Goal: Transaction & Acquisition: Book appointment/travel/reservation

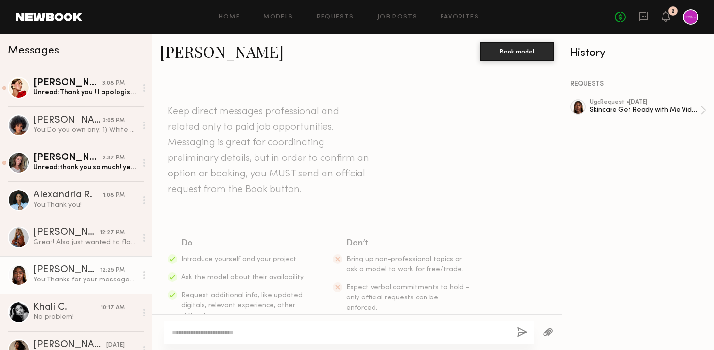
scroll to position [1192, 0]
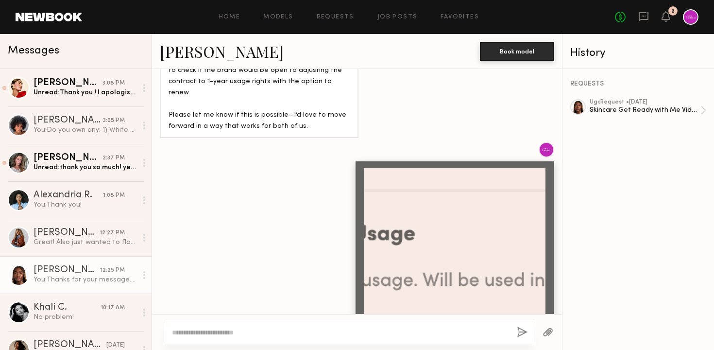
click at [189, 202] on div at bounding box center [357, 248] width 410 height 213
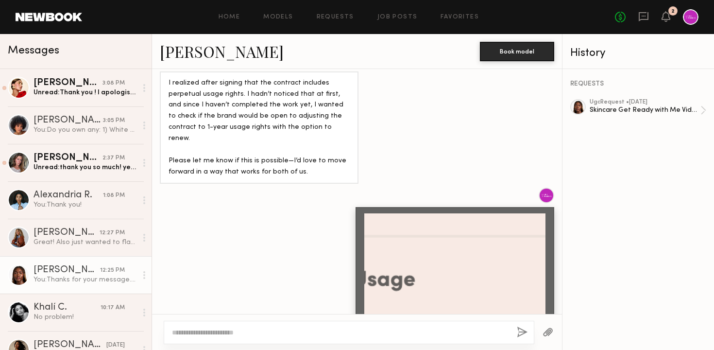
scroll to position [1259, 0]
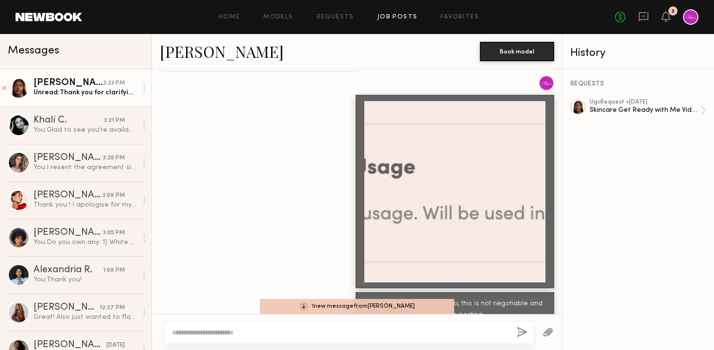
click at [395, 15] on link "Job Posts" at bounding box center [398, 17] width 40 height 6
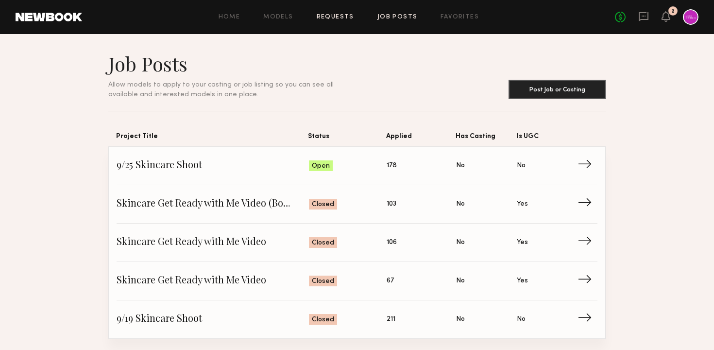
click at [339, 16] on link "Requests" at bounding box center [335, 17] width 37 height 6
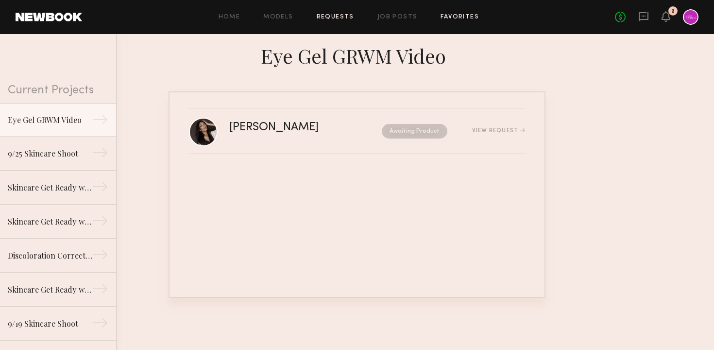
click at [463, 16] on link "Favorites" at bounding box center [460, 17] width 38 height 6
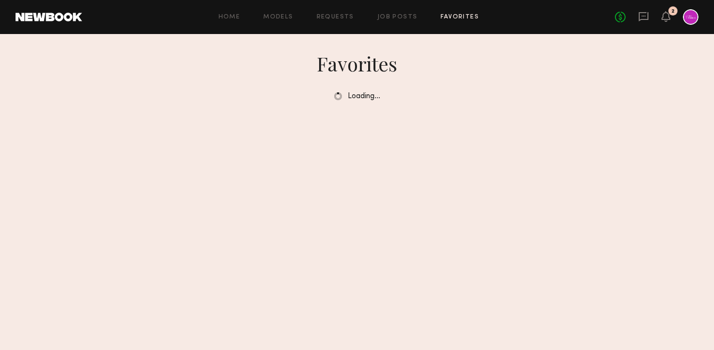
click at [343, 12] on div "Home Models Requests Job Posts Favorites Sign Out No fees up to $5,000 2" at bounding box center [390, 17] width 617 height 16
click at [343, 17] on link "Requests" at bounding box center [335, 17] width 37 height 6
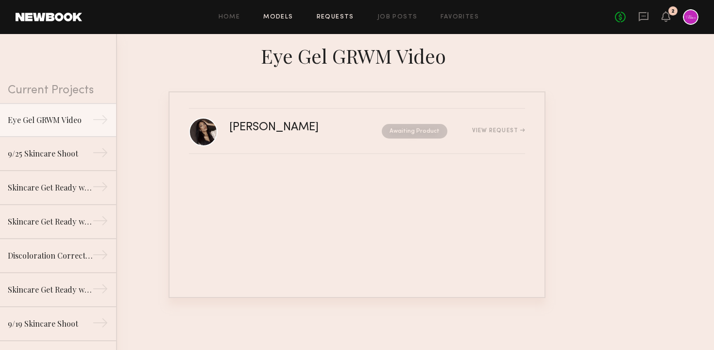
click at [282, 14] on link "Models" at bounding box center [278, 17] width 30 height 6
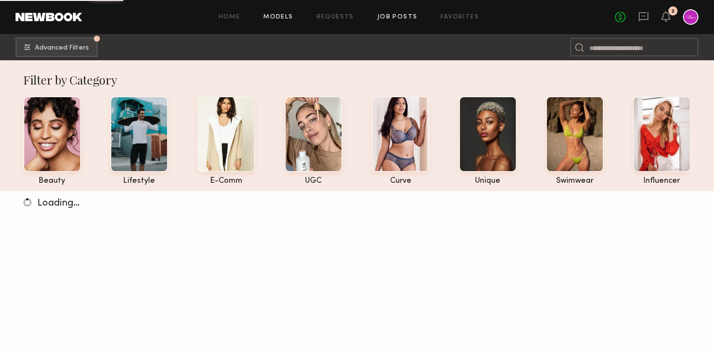
click at [406, 18] on link "Job Posts" at bounding box center [398, 17] width 40 height 6
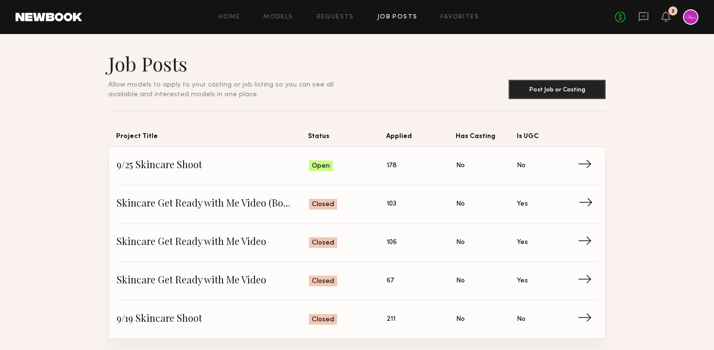
click at [235, 206] on span "Skincare Get Ready with Me Video (Body Treatment)" at bounding box center [213, 204] width 192 height 15
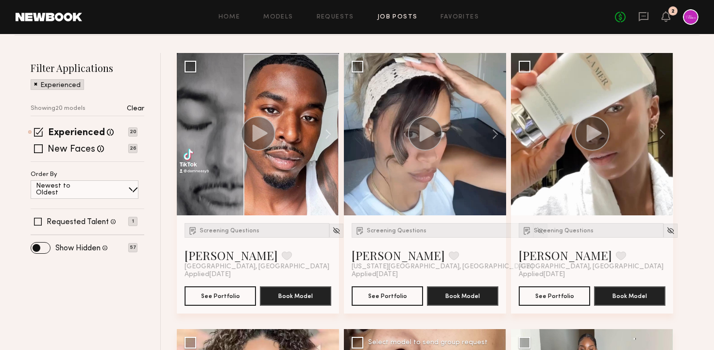
scroll to position [21, 0]
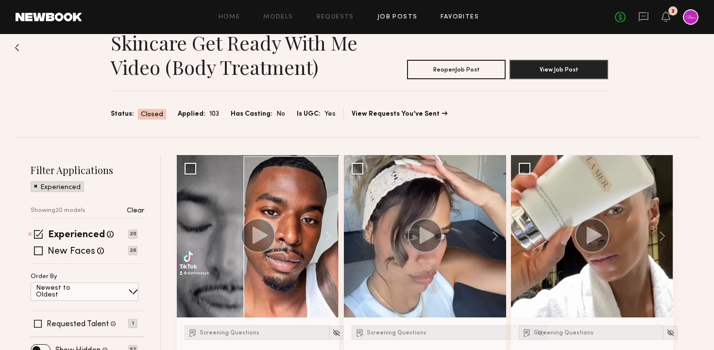
click at [451, 14] on link "Favorites" at bounding box center [460, 17] width 38 height 6
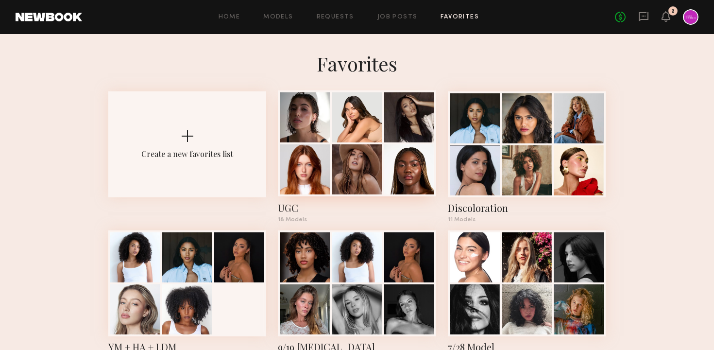
click at [338, 172] on div at bounding box center [357, 169] width 50 height 50
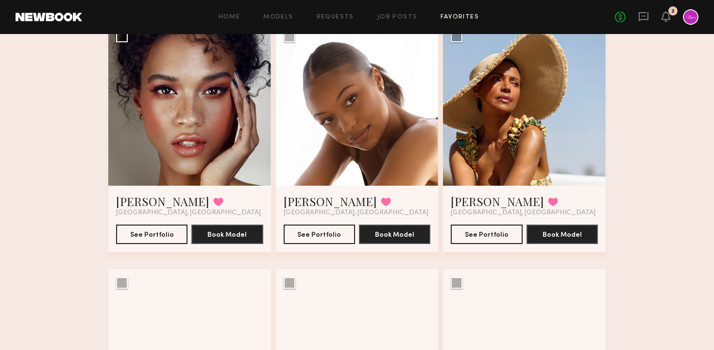
scroll to position [566, 0]
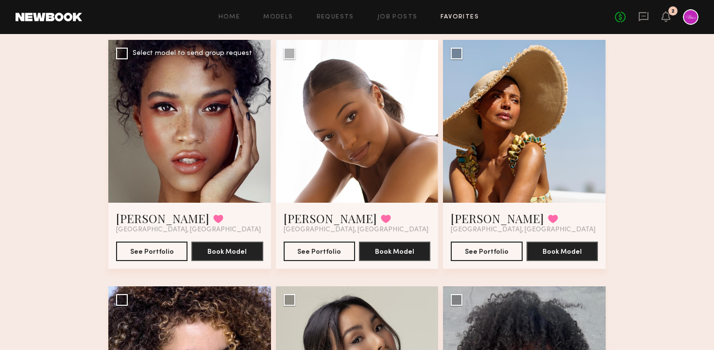
click at [204, 159] on div at bounding box center [189, 121] width 163 height 163
click at [152, 254] on button "See Portfolio" at bounding box center [151, 250] width 71 height 19
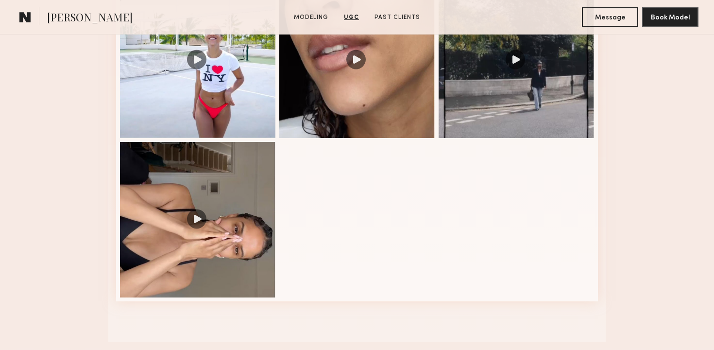
click at [365, 206] on nb-model-profile-images-feed at bounding box center [357, 140] width 482 height 323
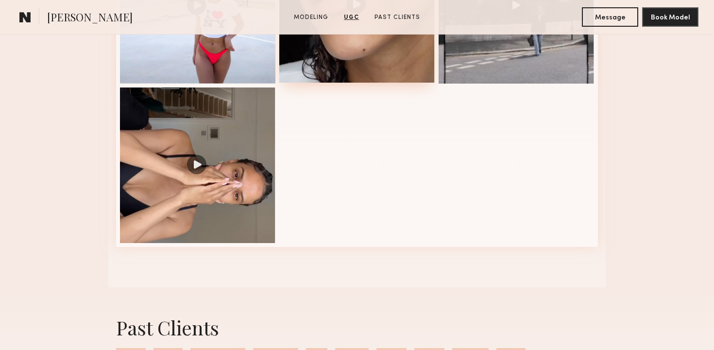
scroll to position [1025, 0]
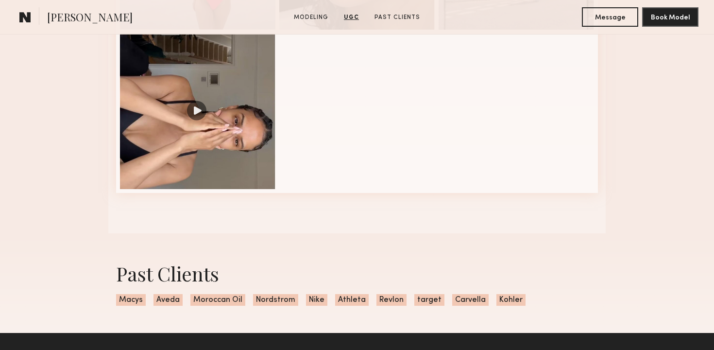
click at [472, 160] on nb-model-profile-images-feed at bounding box center [357, 31] width 482 height 323
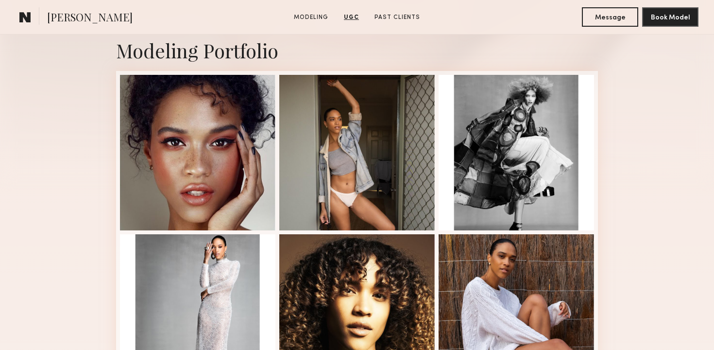
scroll to position [0, 0]
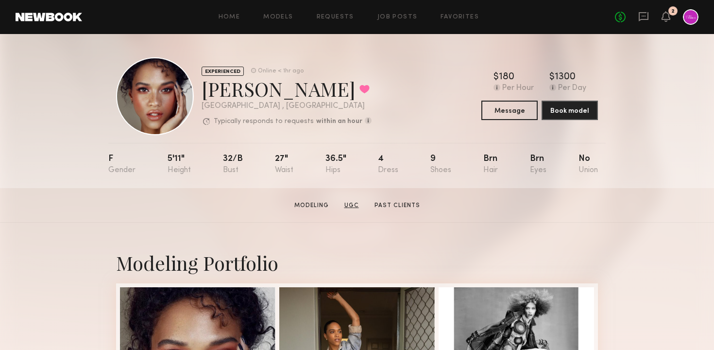
click at [352, 204] on link "UGC" at bounding box center [352, 205] width 22 height 9
click at [687, 19] on div at bounding box center [691, 17] width 16 height 16
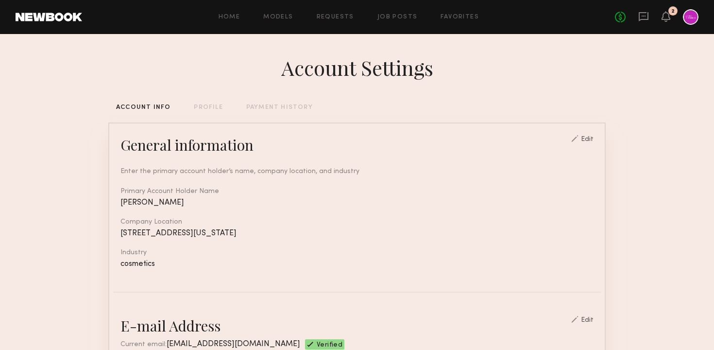
click at [278, 11] on div "Home Models Requests Job Posts Favorites Sign Out No fees up to $5,000 2" at bounding box center [390, 17] width 617 height 16
click at [281, 17] on link "Models" at bounding box center [278, 17] width 30 height 6
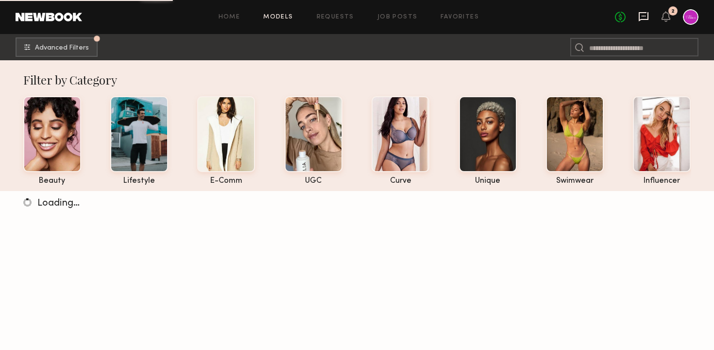
click at [645, 15] on icon at bounding box center [643, 16] width 11 height 11
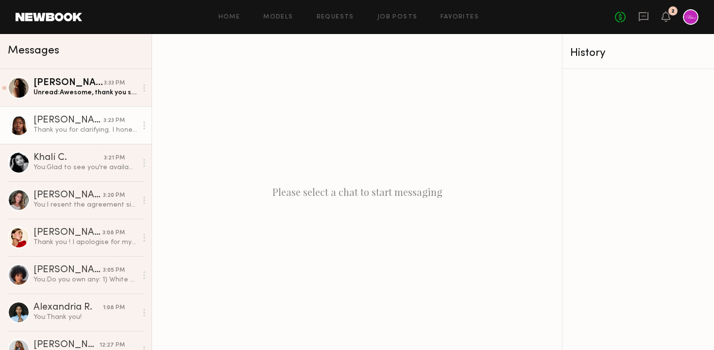
click at [87, 124] on div "[PERSON_NAME]" at bounding box center [69, 121] width 70 height 10
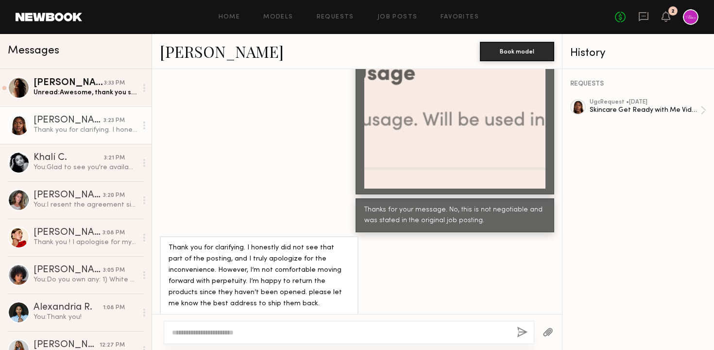
scroll to position [921, 0]
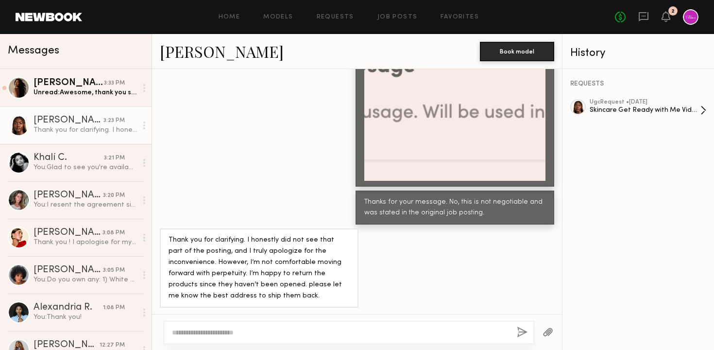
click at [622, 109] on div "Skincare Get Ready with Me Video (Body Treatment)" at bounding box center [645, 109] width 111 height 9
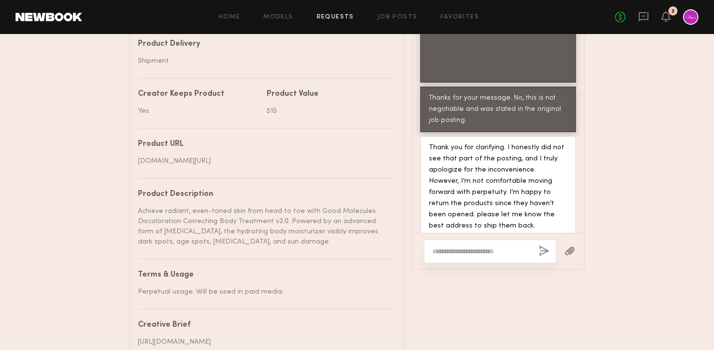
scroll to position [552, 0]
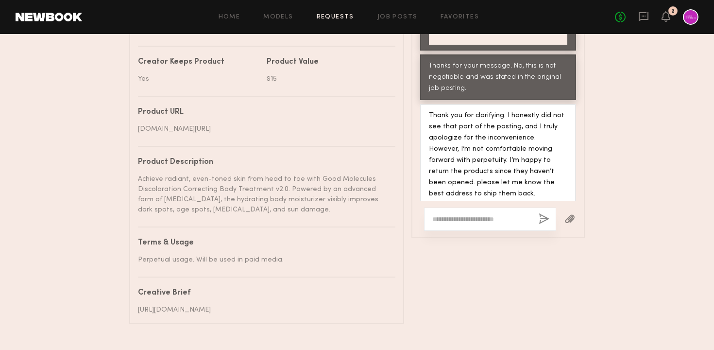
drag, startPoint x: 176, startPoint y: 137, endPoint x: 139, endPoint y: 134, distance: 37.6
click at [139, 134] on div "www.goodmolecules.com/s/good-molecules-discoloration-correcting-body-treatment" at bounding box center [263, 129] width 250 height 10
click at [228, 209] on div "Achieve radiant, even-toned skin from head to toe with Good Molecules Discolora…" at bounding box center [263, 194] width 250 height 41
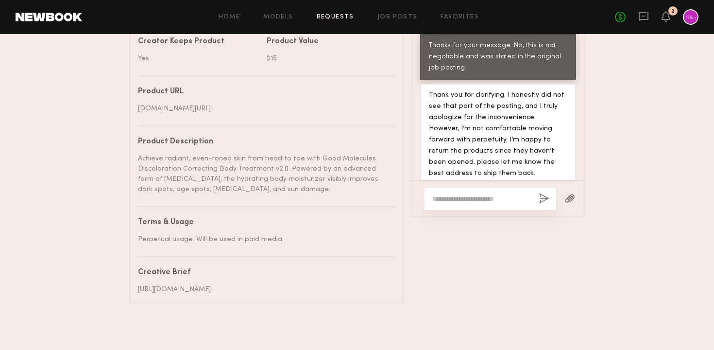
drag, startPoint x: 272, startPoint y: 289, endPoint x: 141, endPoint y: 276, distance: 131.4
click at [141, 284] on div "https://docs.google.com/document/d/1RP-UMxGxWLAsEU2odjSNm-tiPlXtywsFNnL8bJiOE2o…" at bounding box center [263, 289] width 250 height 10
copy div "https://docs.google.com/document/d/1RP-UMxGxWLAsEU2odjSNm-tiPlXtywsFNnL8bJiOE2o…"
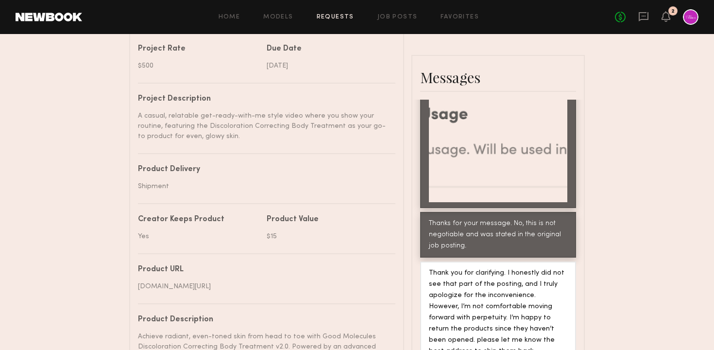
scroll to position [0, 0]
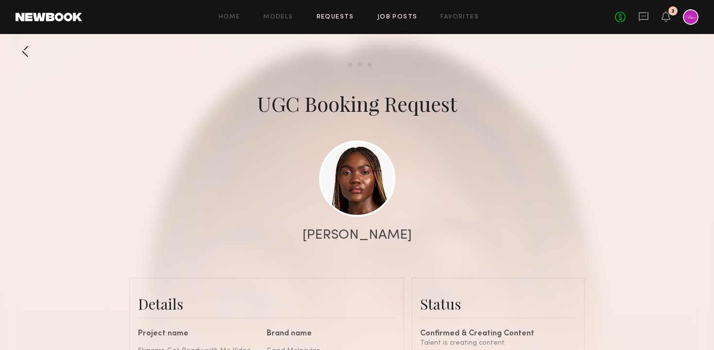
click at [404, 17] on link "Job Posts" at bounding box center [398, 17] width 40 height 6
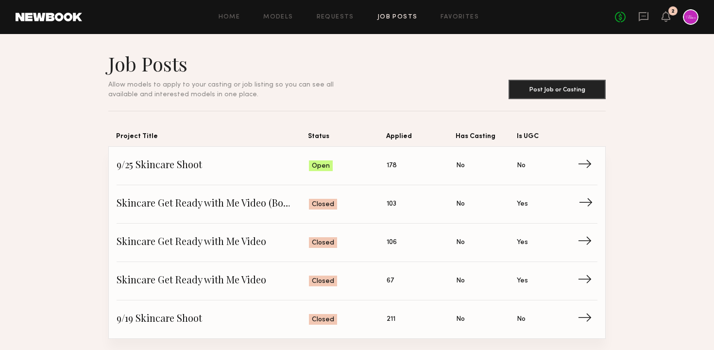
click at [279, 206] on span "Skincare Get Ready with Me Video (Body Treatment)" at bounding box center [213, 204] width 192 height 15
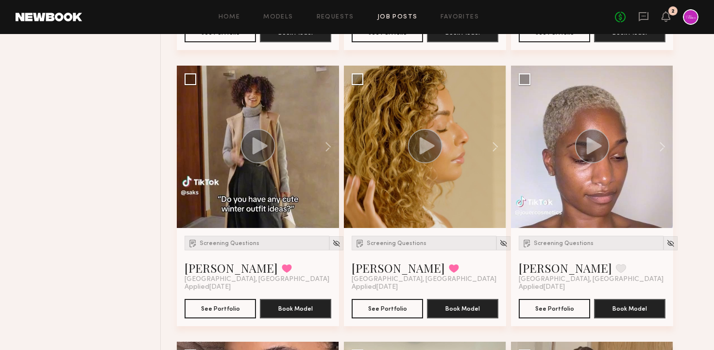
scroll to position [940, 0]
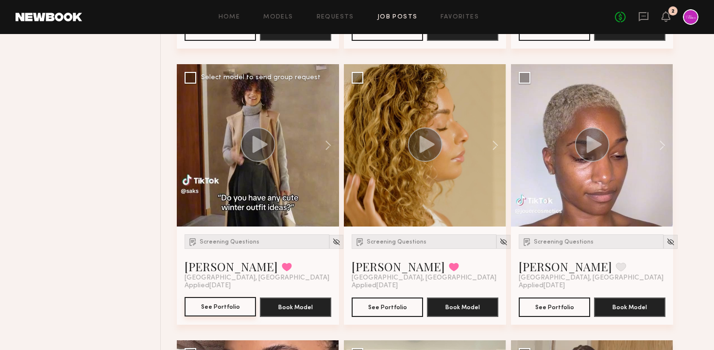
click at [234, 305] on button "See Portfolio" at bounding box center [220, 306] width 71 height 19
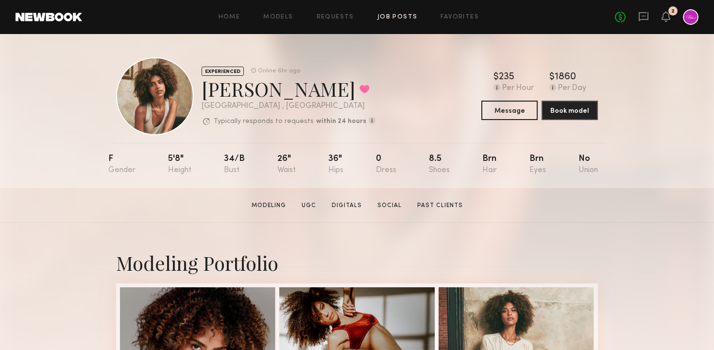
click at [400, 16] on link "Job Posts" at bounding box center [398, 17] width 40 height 6
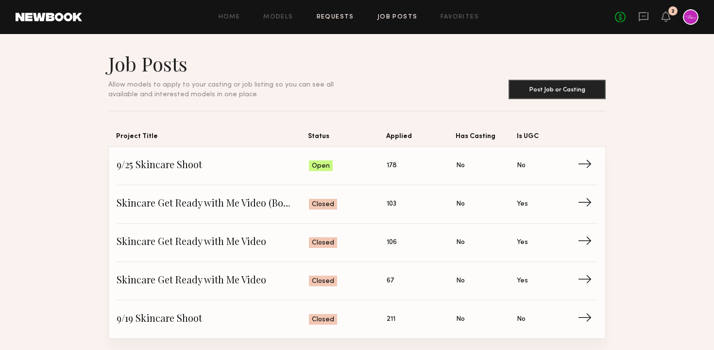
click at [336, 17] on link "Requests" at bounding box center [335, 17] width 37 height 6
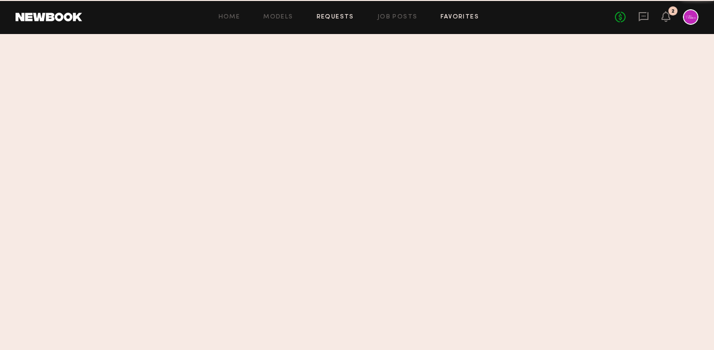
click at [449, 17] on link "Favorites" at bounding box center [460, 17] width 38 height 6
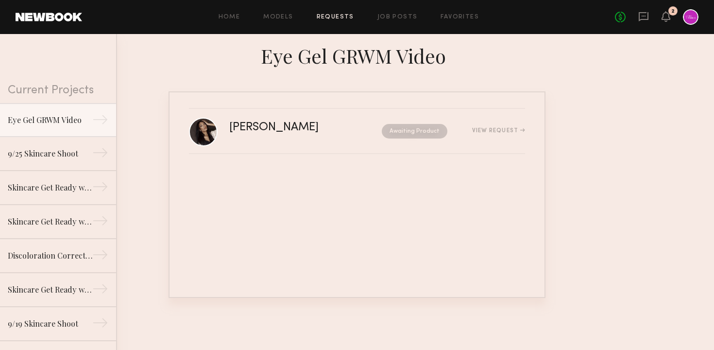
click at [446, 22] on div "Home Models Requests Job Posts Favorites Sign Out No fees up to $5,000 2" at bounding box center [390, 17] width 617 height 16
click at [448, 19] on link "Favorites" at bounding box center [460, 17] width 38 height 6
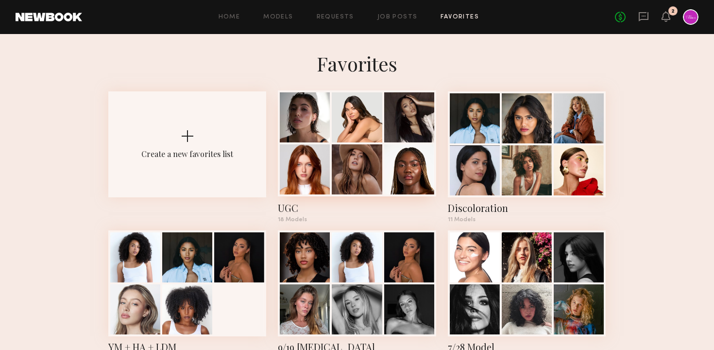
click at [307, 177] on div at bounding box center [305, 169] width 50 height 50
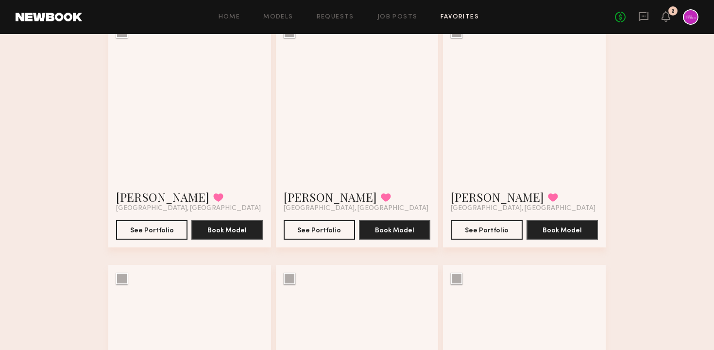
scroll to position [561, 0]
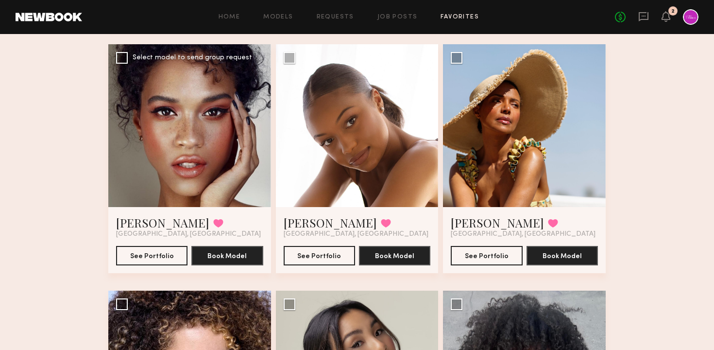
click at [221, 175] on div at bounding box center [189, 125] width 163 height 163
click at [210, 127] on div at bounding box center [189, 125] width 163 height 163
click at [134, 258] on button "See Portfolio" at bounding box center [151, 254] width 71 height 19
click at [140, 261] on button "See Portfolio" at bounding box center [151, 254] width 71 height 19
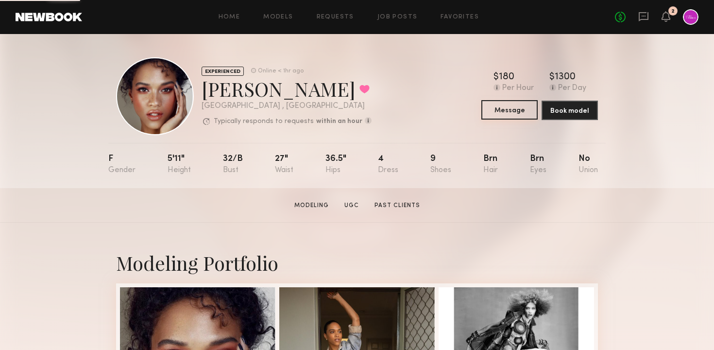
click at [521, 109] on button "Message" at bounding box center [509, 109] width 56 height 19
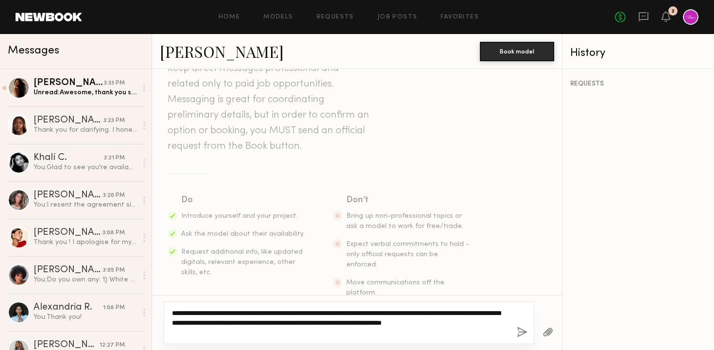
scroll to position [62, 0]
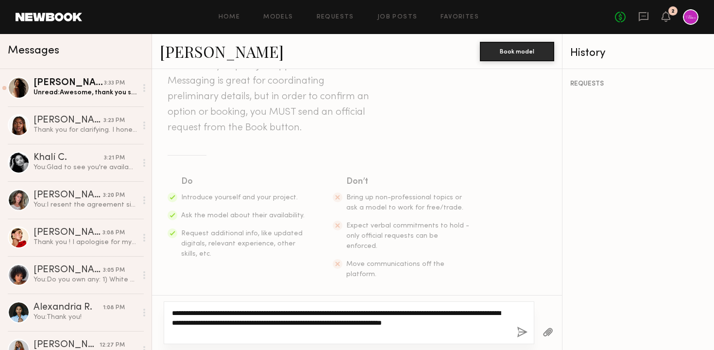
click at [408, 311] on textarea "**********" at bounding box center [340, 322] width 337 height 29
click at [385, 321] on textarea "**********" at bounding box center [340, 322] width 337 height 29
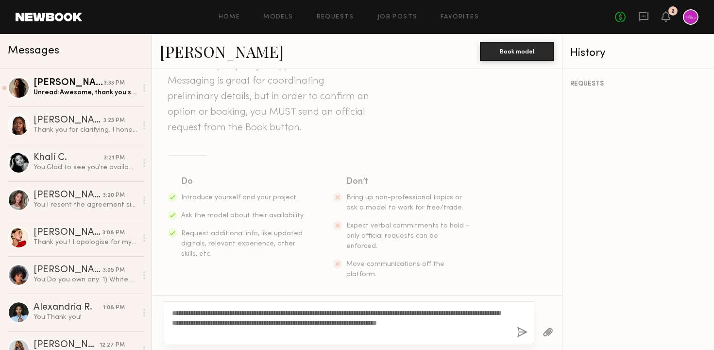
click at [306, 275] on div "Keep direct messages professional and related only to paid job opportunities. M…" at bounding box center [357, 160] width 410 height 299
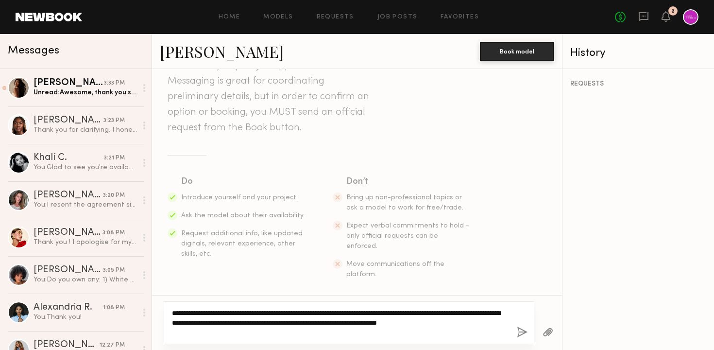
click at [269, 327] on textarea "**********" at bounding box center [340, 322] width 337 height 29
click at [286, 329] on textarea "**********" at bounding box center [340, 322] width 337 height 29
click at [403, 313] on textarea "**********" at bounding box center [340, 322] width 337 height 29
type textarea "**********"
click at [389, 336] on textarea "**********" at bounding box center [340, 322] width 337 height 29
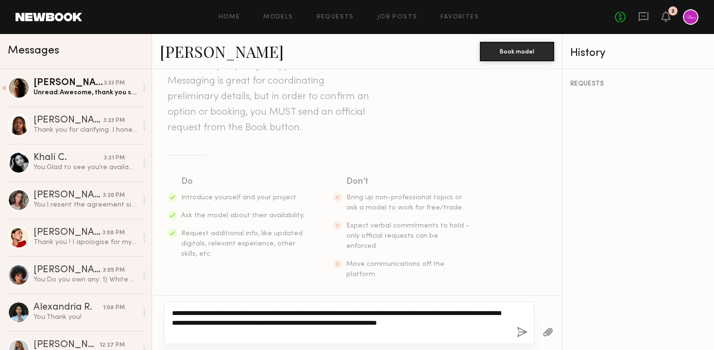
click at [363, 334] on textarea "**********" at bounding box center [340, 322] width 337 height 29
click at [355, 334] on textarea "**********" at bounding box center [340, 322] width 337 height 29
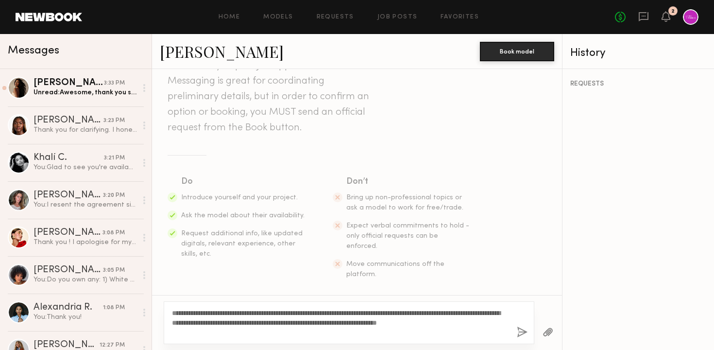
click at [523, 334] on button "button" at bounding box center [522, 332] width 11 height 12
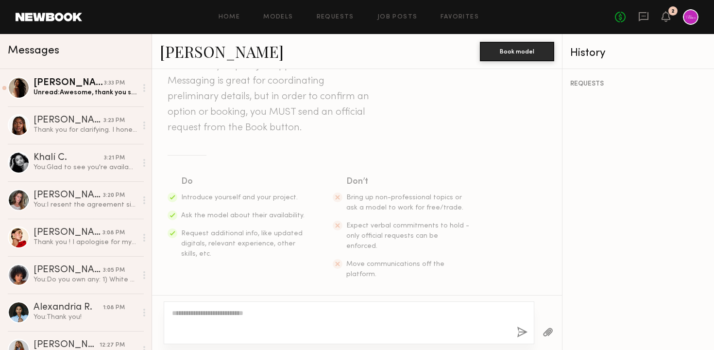
scroll to position [197, 0]
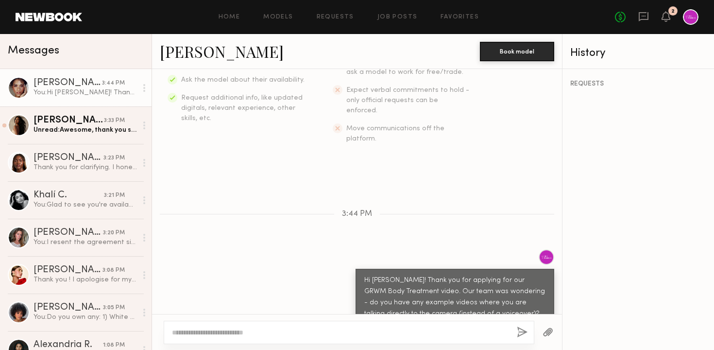
click at [318, 217] on div "Keep direct messages professional and related only to paid job opportunities. M…" at bounding box center [357, 191] width 410 height 245
click at [79, 99] on link "Alexandra W. 3:44 PM You: Hi Alexandra! Thank you for applying for our GRWM Bod…" at bounding box center [76, 87] width 152 height 37
click at [688, 20] on div at bounding box center [691, 17] width 16 height 16
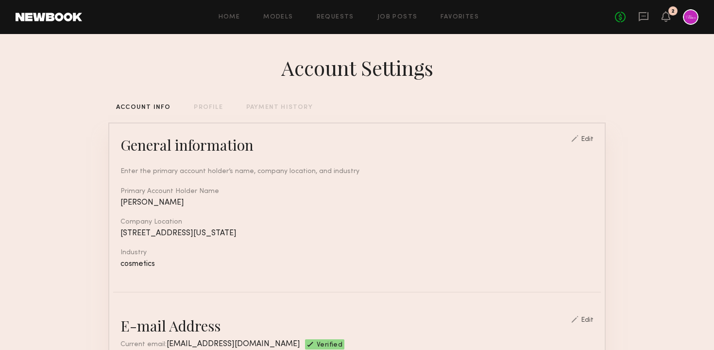
click at [670, 19] on div "No fees up to $5,000 2" at bounding box center [657, 17] width 84 height 16
click at [666, 18] on icon at bounding box center [666, 16] width 8 height 7
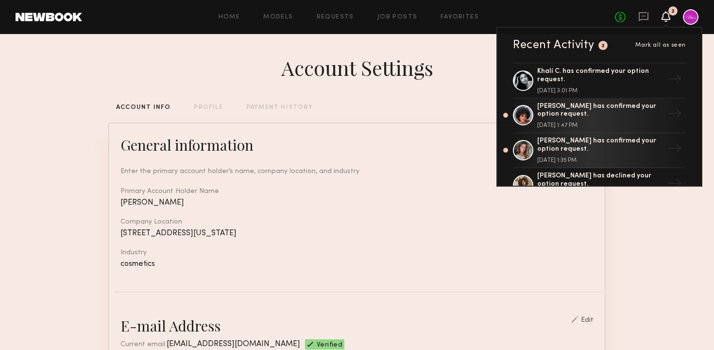
click at [662, 16] on icon at bounding box center [666, 16] width 9 height 11
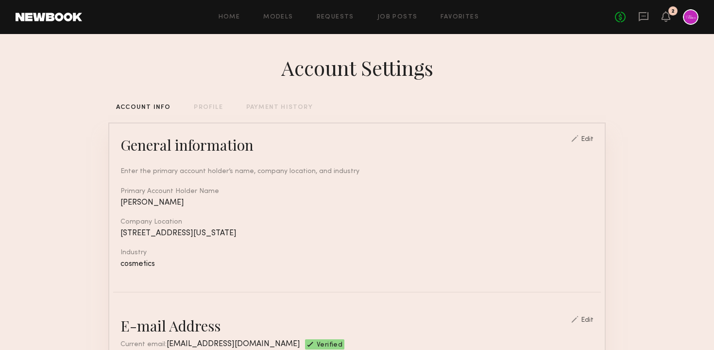
click at [691, 16] on div at bounding box center [691, 17] width 16 height 16
click at [639, 17] on icon at bounding box center [644, 16] width 10 height 9
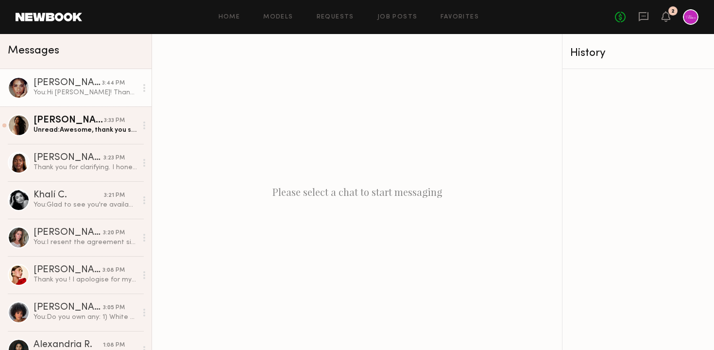
click at [81, 92] on div "You: Hi Alexandra! Thank you for applying for our GRWM Body Treatment video. Ou…" at bounding box center [85, 92] width 103 height 9
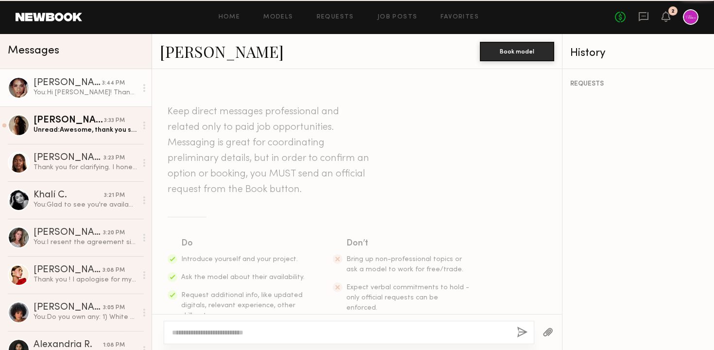
scroll to position [197, 0]
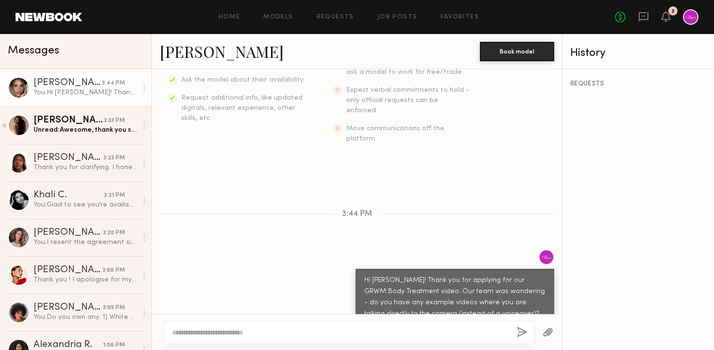
click at [70, 86] on div "[PERSON_NAME]" at bounding box center [68, 83] width 69 height 10
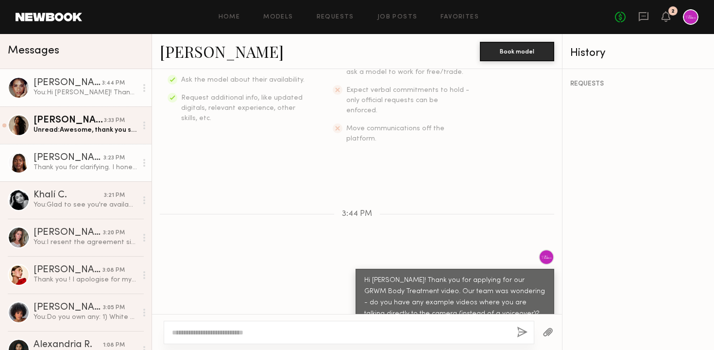
click at [85, 162] on div "Tamie L." at bounding box center [69, 158] width 70 height 10
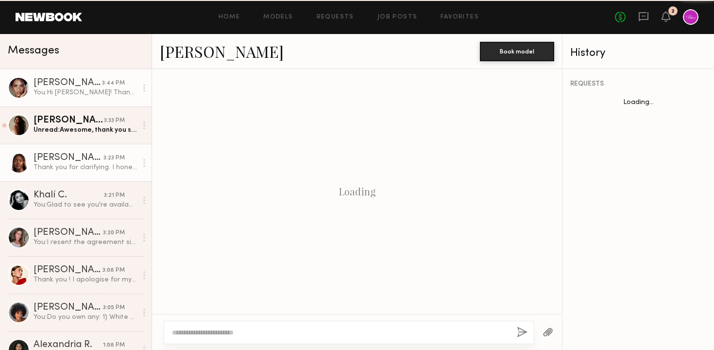
scroll to position [921, 0]
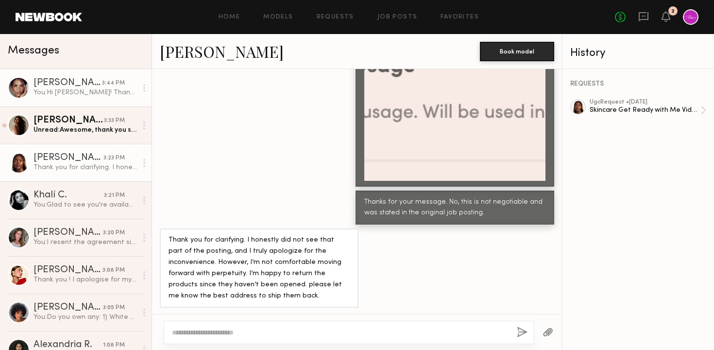
click at [84, 85] on div "Alexandra W." at bounding box center [68, 83] width 69 height 10
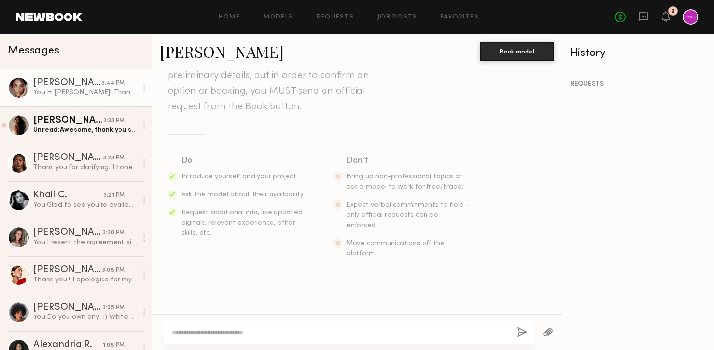
scroll to position [197, 0]
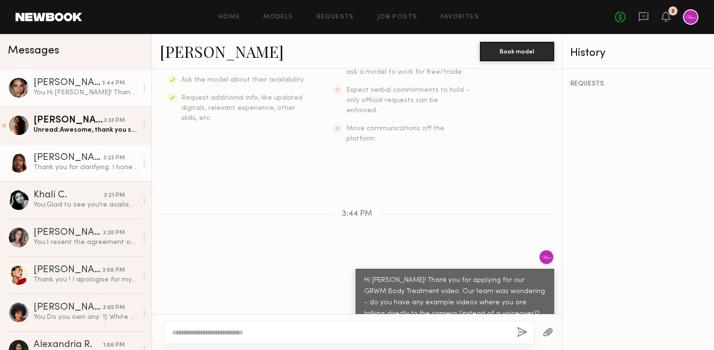
click at [74, 165] on div "Thank you for clarifying. I honestly did not see that part of the posting, and …" at bounding box center [85, 167] width 103 height 9
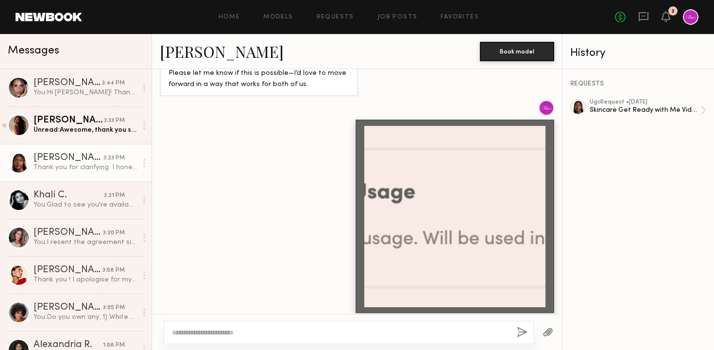
scroll to position [921, 0]
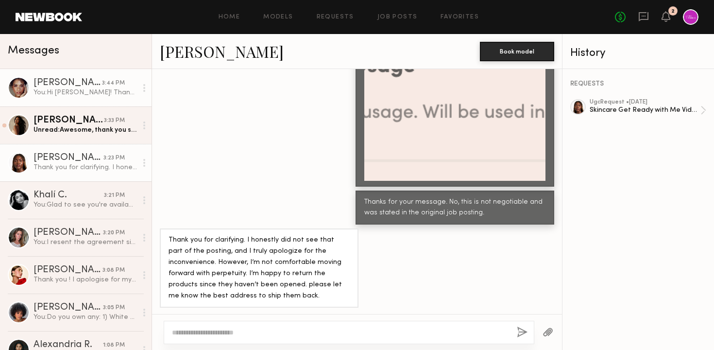
click at [57, 98] on link "Alexandra W. 3:44 PM You: Hi Alexandra! Thank you for applying for our GRWM Bod…" at bounding box center [76, 87] width 152 height 37
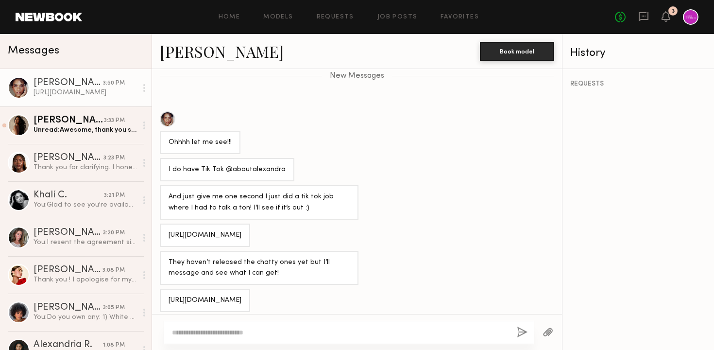
scroll to position [503, 0]
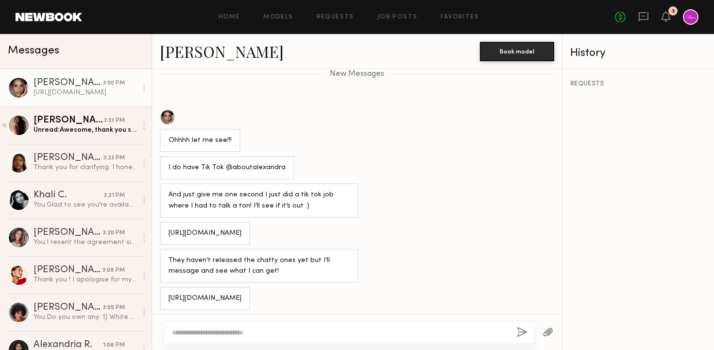
drag, startPoint x: 286, startPoint y: 199, endPoint x: 166, endPoint y: 205, distance: 119.7
click at [166, 222] on div "[URL][DOMAIN_NAME]" at bounding box center [205, 233] width 90 height 23
copy div "[URL][DOMAIN_NAME]"
drag, startPoint x: 289, startPoint y: 266, endPoint x: 170, endPoint y: 268, distance: 119.5
click at [170, 287] on div "[URL][DOMAIN_NAME]" at bounding box center [205, 298] width 90 height 23
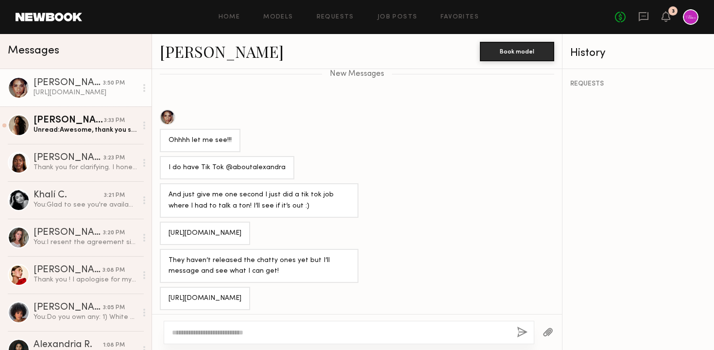
copy div "[URL][DOMAIN_NAME]"
drag, startPoint x: 291, startPoint y: 290, endPoint x: 170, endPoint y: 291, distance: 121.0
click at [170, 314] on div "[URL][DOMAIN_NAME]" at bounding box center [205, 325] width 90 height 23
copy div "[URL][DOMAIN_NAME]"
click at [488, 222] on div "[URL][DOMAIN_NAME]" at bounding box center [357, 233] width 410 height 23
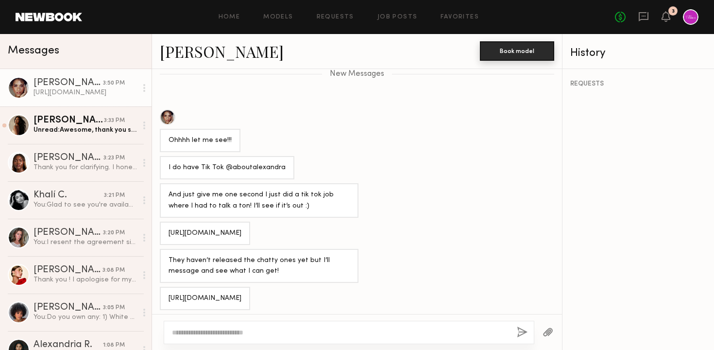
click at [523, 49] on button "Book model" at bounding box center [517, 50] width 74 height 19
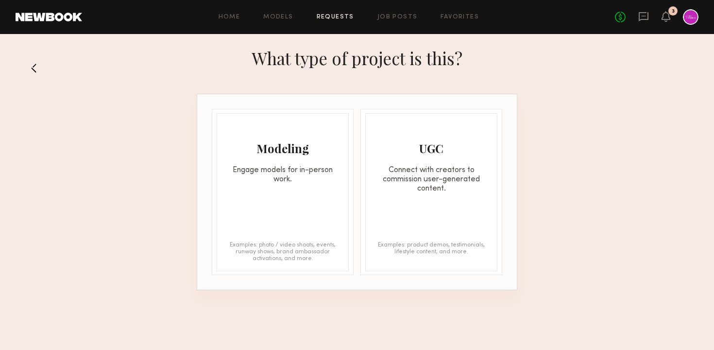
click at [448, 184] on div "Connect with creators to commission user-generated content." at bounding box center [431, 180] width 131 height 28
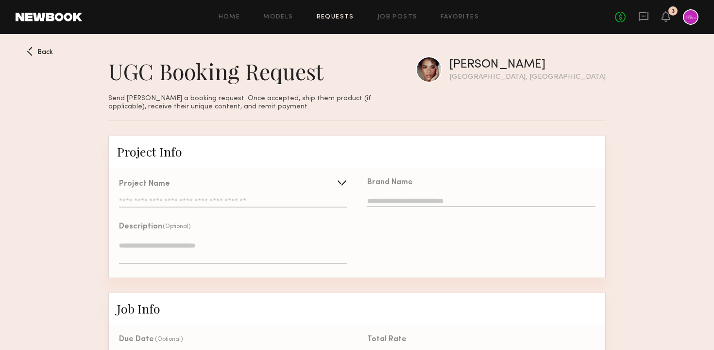
scroll to position [28, 0]
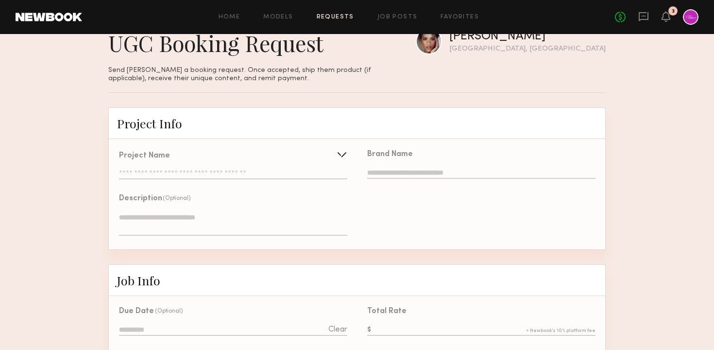
click at [235, 165] on div "Project Name Create Use recent UGC project Eye Gel GRWM Video Skincare Get Read…" at bounding box center [233, 165] width 228 height 27
click at [238, 173] on input "text" at bounding box center [233, 175] width 228 height 10
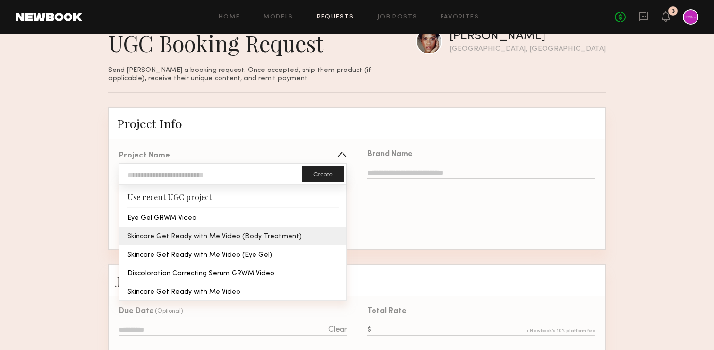
type input "**********"
type textarea "**********"
type input "**********"
type textarea "**********"
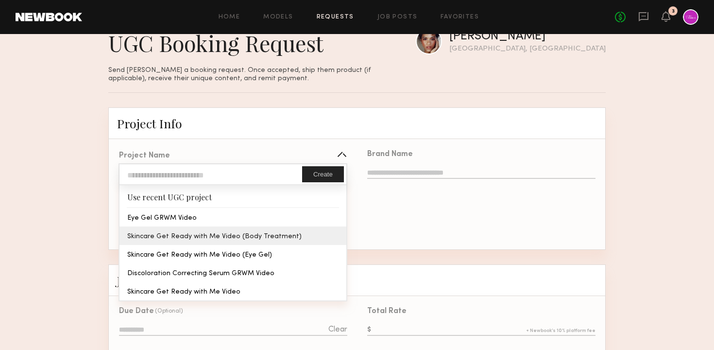
type textarea "**********"
click at [234, 237] on div "**********" at bounding box center [233, 194] width 248 height 109
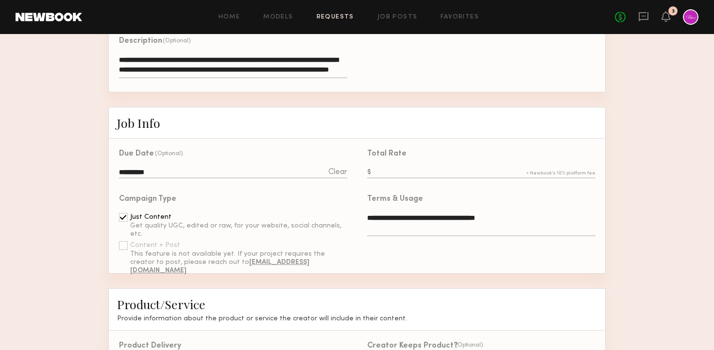
scroll to position [187, 0]
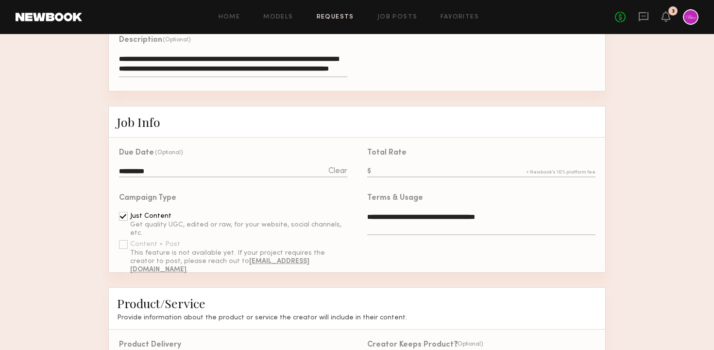
click at [278, 170] on input "**********" at bounding box center [233, 172] width 228 height 11
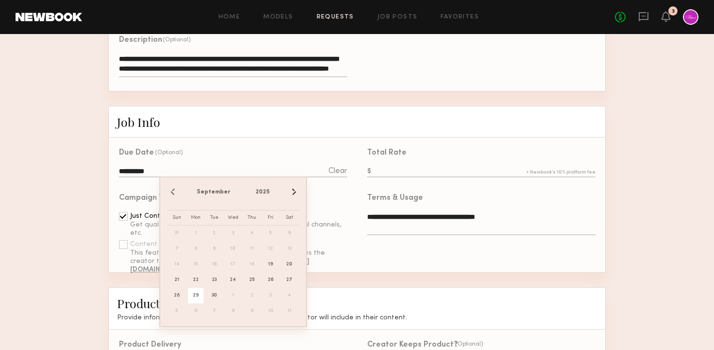
click at [270, 297] on span "3" at bounding box center [271, 296] width 16 height 16
click at [292, 190] on button "›" at bounding box center [293, 192] width 11 height 11
click at [271, 235] on span "3" at bounding box center [271, 233] width 16 height 16
type input "**********"
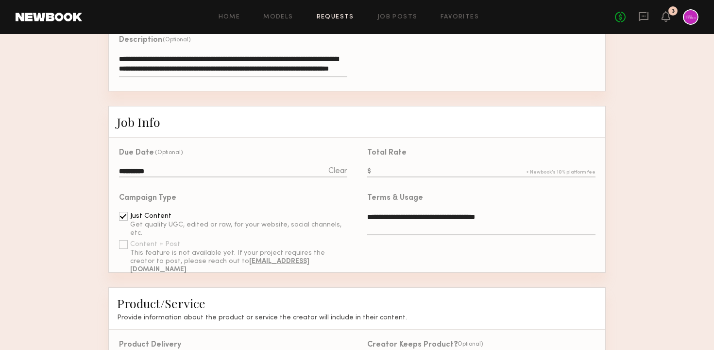
click at [398, 172] on input "text" at bounding box center [481, 172] width 228 height 11
type input "***"
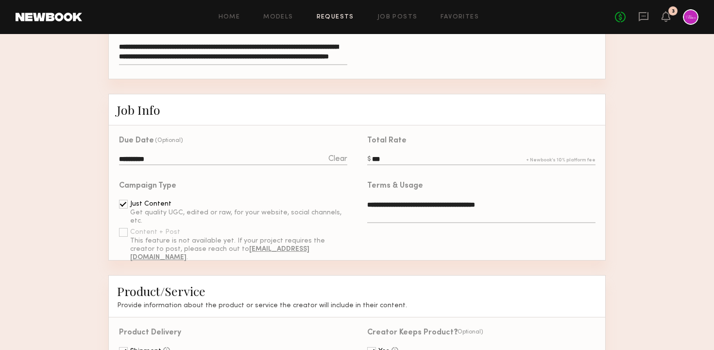
scroll to position [203, 0]
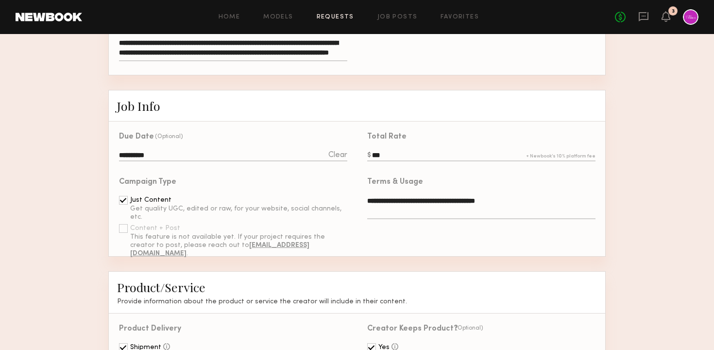
click at [196, 151] on input "**********" at bounding box center [233, 156] width 228 height 11
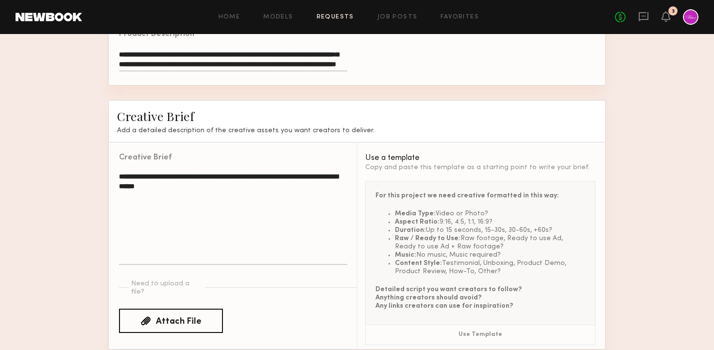
scroll to position [683, 0]
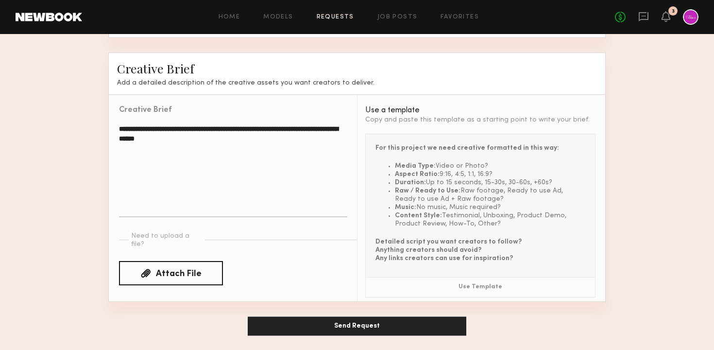
drag, startPoint x: 265, startPoint y: 143, endPoint x: 92, endPoint y: 123, distance: 173.7
click at [544, 182] on li "Duration: Up to 15 seconds, 15-30s, 30-60s, +60s?" at bounding box center [490, 182] width 190 height 8
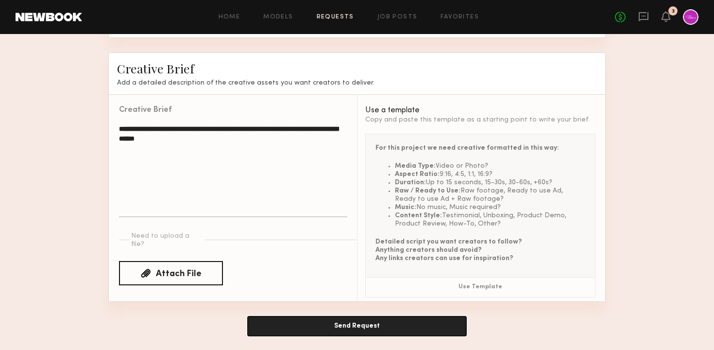
click at [349, 326] on button "Send Request" at bounding box center [357, 325] width 219 height 19
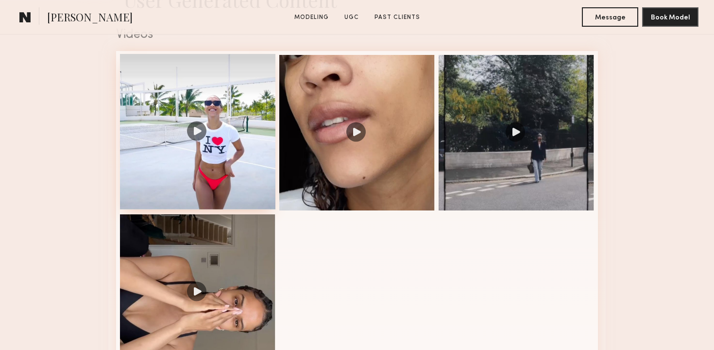
scroll to position [825, 0]
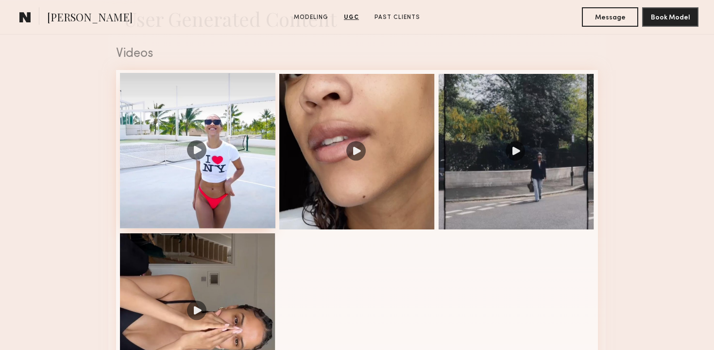
click at [218, 149] on div at bounding box center [197, 150] width 155 height 155
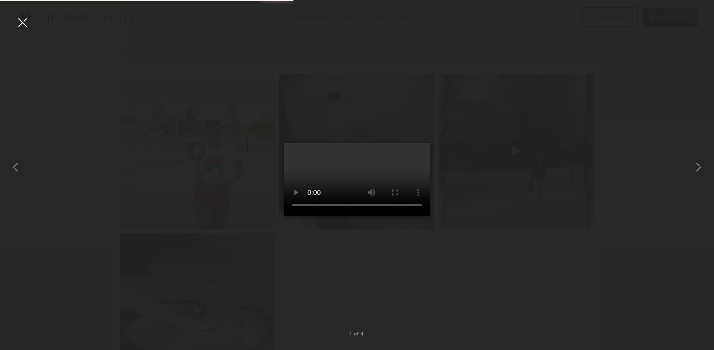
click at [676, 181] on div at bounding box center [357, 167] width 714 height 303
click at [24, 18] on div at bounding box center [23, 23] width 16 height 16
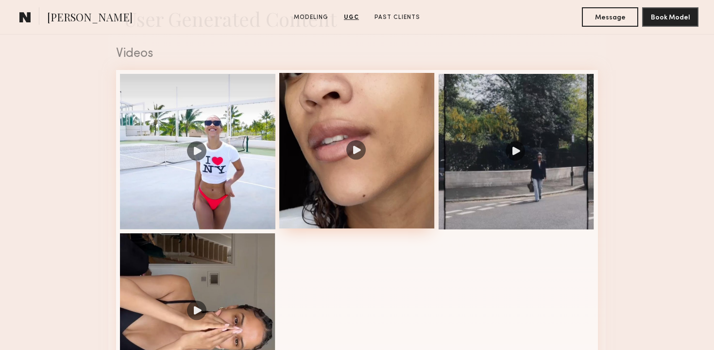
click at [359, 172] on div at bounding box center [356, 150] width 155 height 155
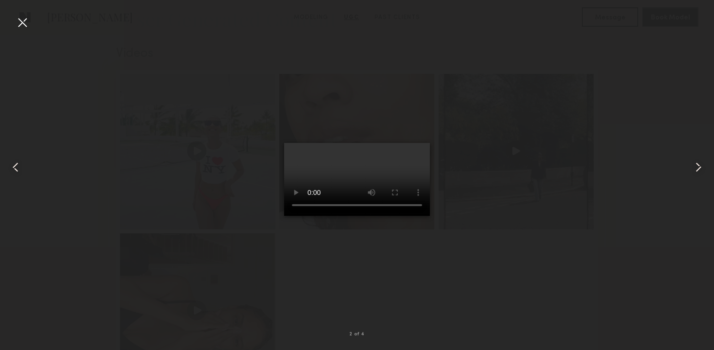
click at [23, 22] on div at bounding box center [23, 23] width 16 height 16
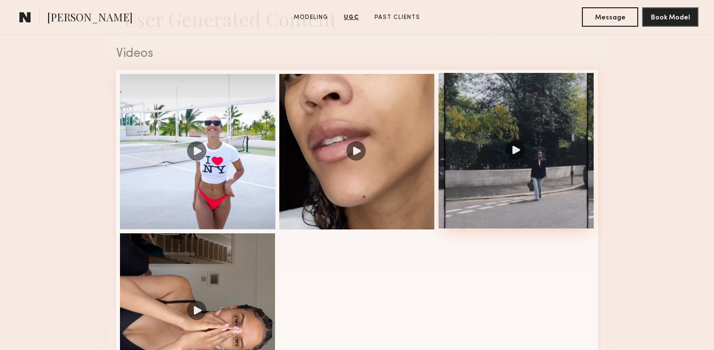
click at [504, 192] on div at bounding box center [516, 150] width 155 height 155
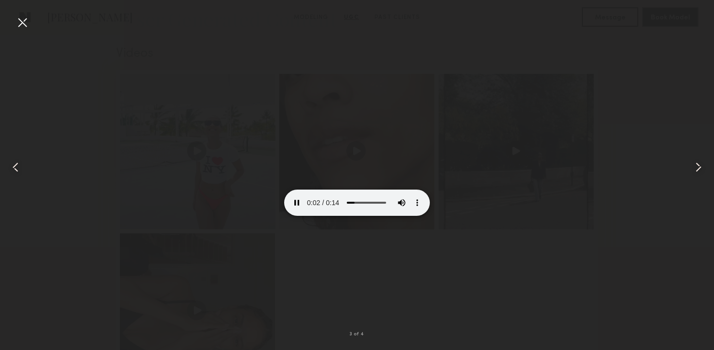
click at [21, 19] on div at bounding box center [23, 23] width 16 height 16
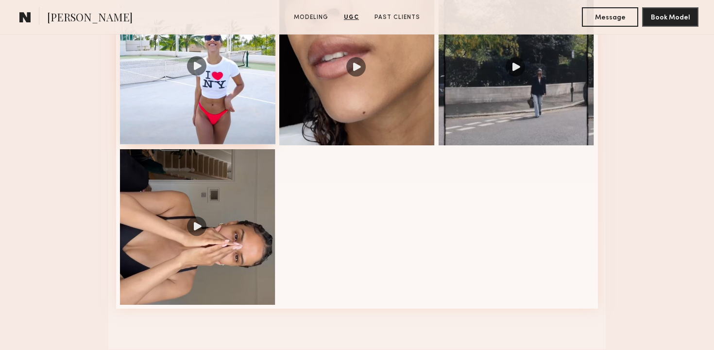
scroll to position [955, 0]
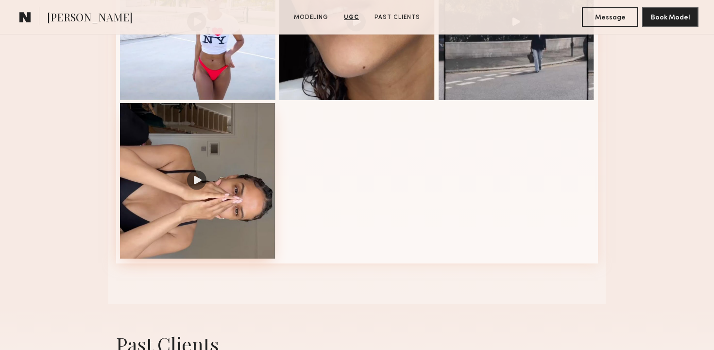
click at [201, 189] on div at bounding box center [197, 180] width 155 height 155
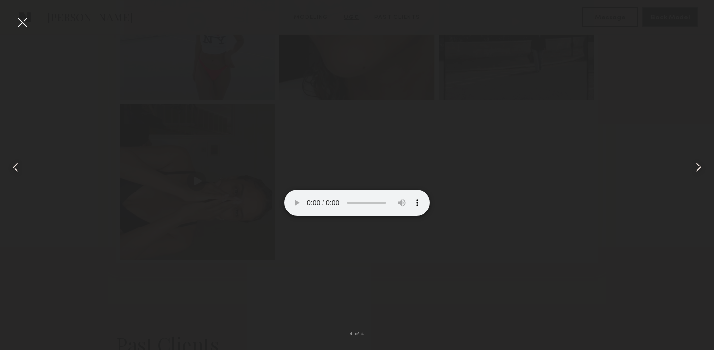
click at [24, 23] on div at bounding box center [23, 23] width 16 height 16
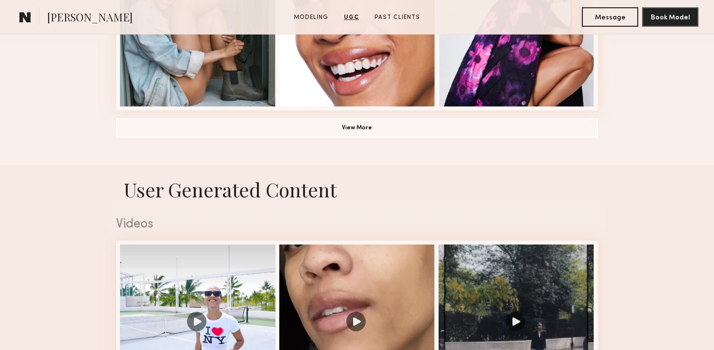
scroll to position [169, 0]
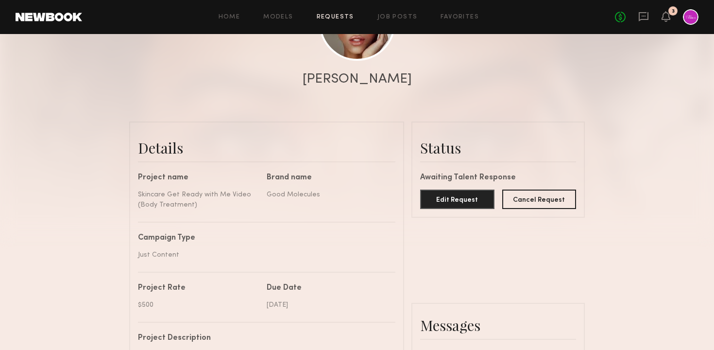
scroll to position [156, 0]
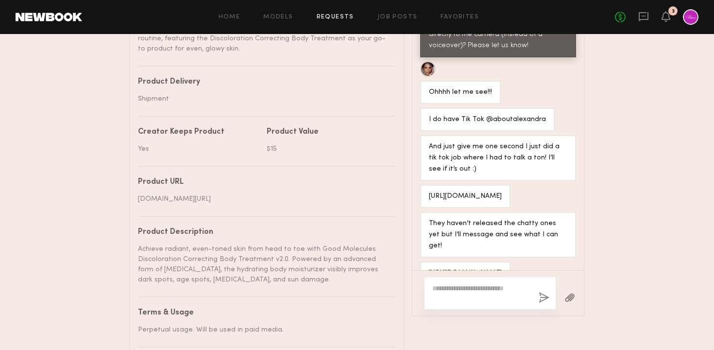
scroll to position [630, 0]
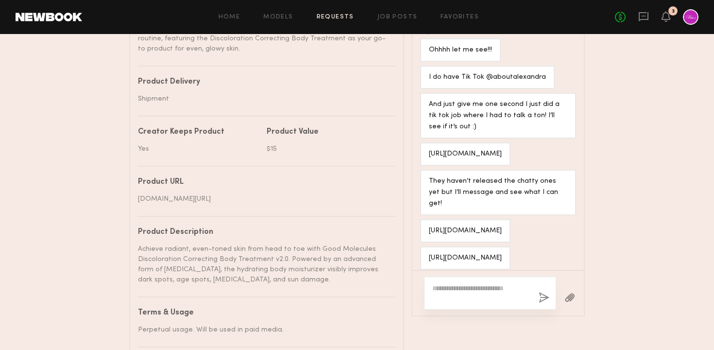
click at [452, 301] on textarea at bounding box center [481, 292] width 99 height 19
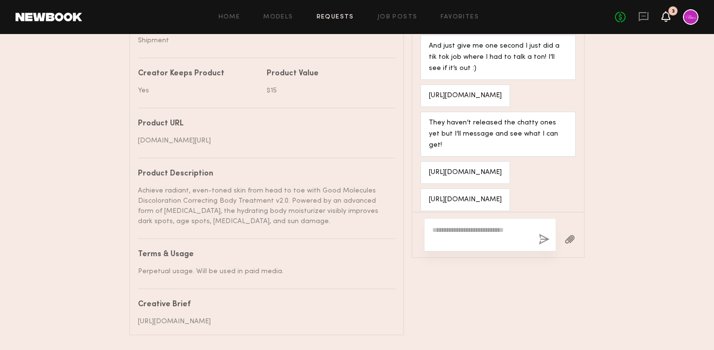
click at [669, 15] on icon at bounding box center [666, 16] width 8 height 7
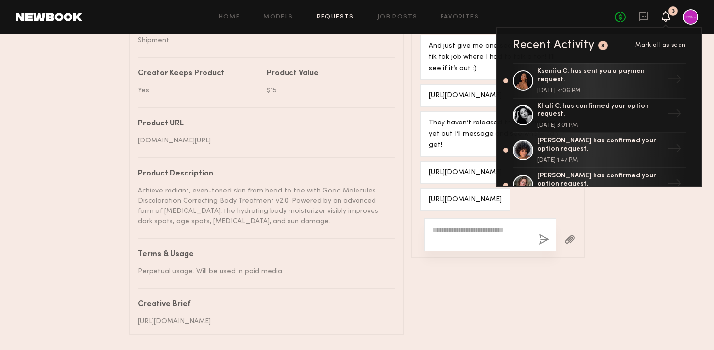
click at [662, 16] on icon at bounding box center [666, 16] width 9 height 11
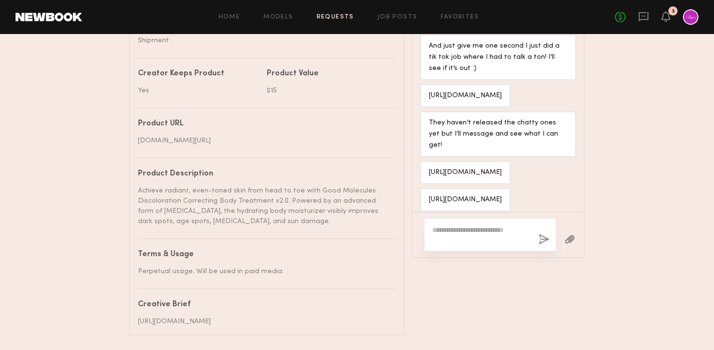
click at [684, 16] on div at bounding box center [691, 17] width 16 height 16
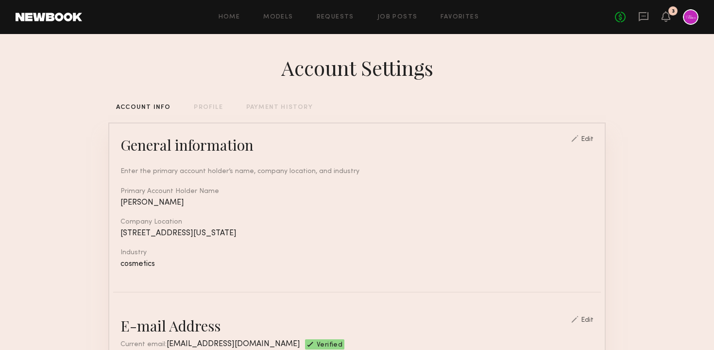
click at [669, 12] on div "3" at bounding box center [673, 10] width 9 height 9
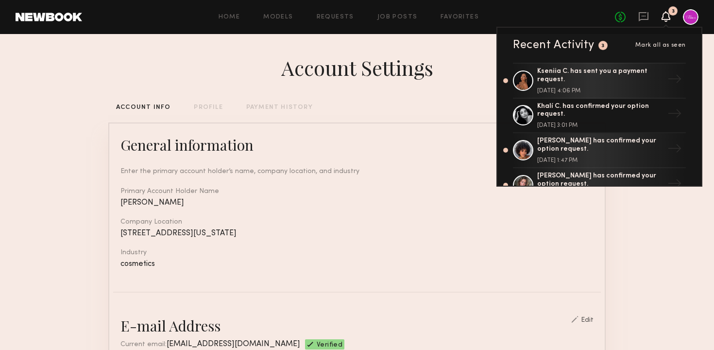
click at [663, 17] on icon at bounding box center [666, 16] width 8 height 7
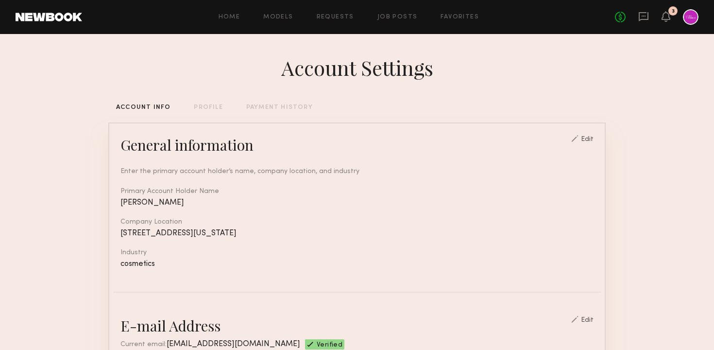
click at [689, 17] on div at bounding box center [691, 17] width 16 height 16
click at [389, 10] on div "Home Models Requests Job Posts Favorites Sign Out No fees up to $5,000 3" at bounding box center [390, 17] width 617 height 16
click at [390, 14] on link "Job Posts" at bounding box center [398, 17] width 40 height 6
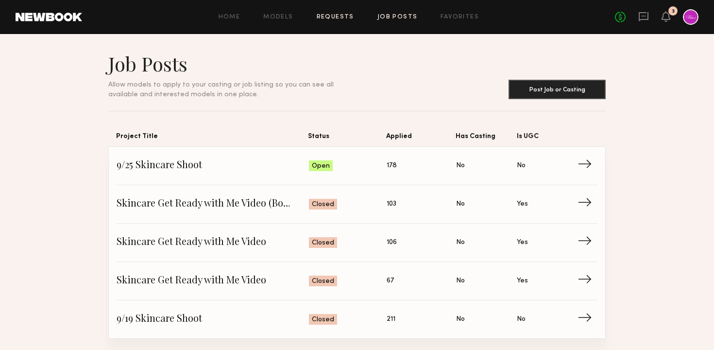
click at [333, 17] on link "Requests" at bounding box center [335, 17] width 37 height 6
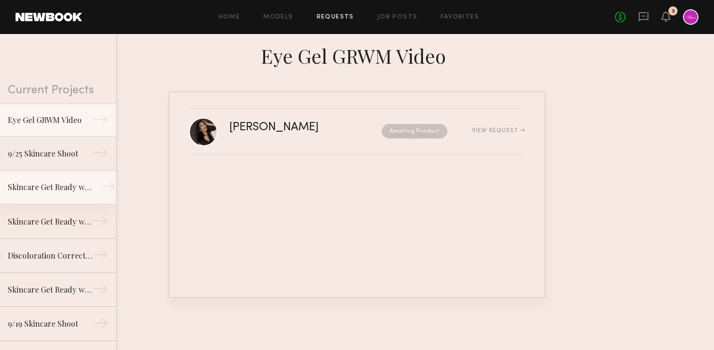
click at [68, 187] on div "Skincare Get Ready with Me Video (Body Treatment)" at bounding box center [50, 187] width 85 height 12
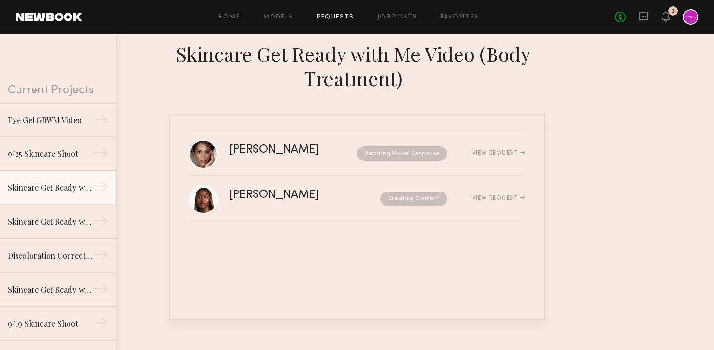
click at [690, 17] on div at bounding box center [691, 17] width 16 height 16
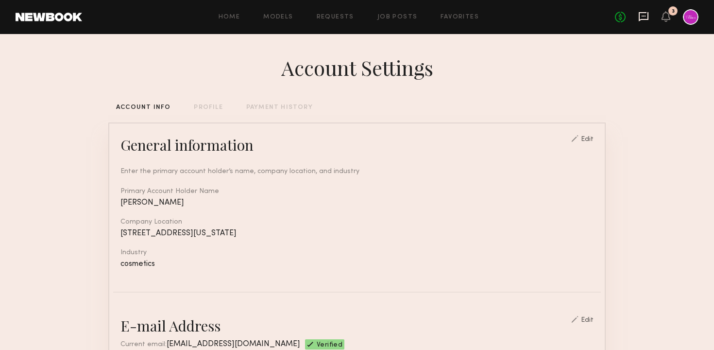
click at [643, 17] on icon at bounding box center [644, 16] width 4 height 1
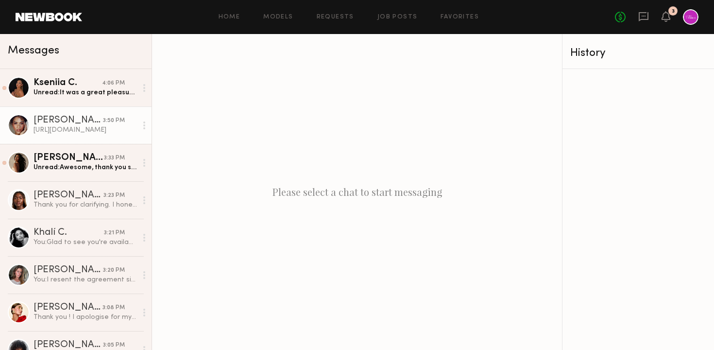
click at [69, 129] on div "[URL][DOMAIN_NAME]" at bounding box center [85, 129] width 103 height 9
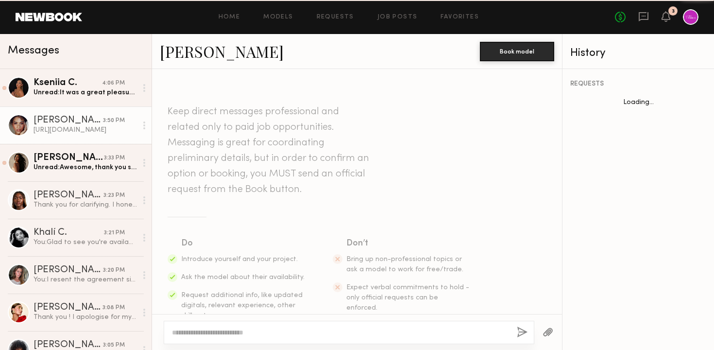
scroll to position [429, 0]
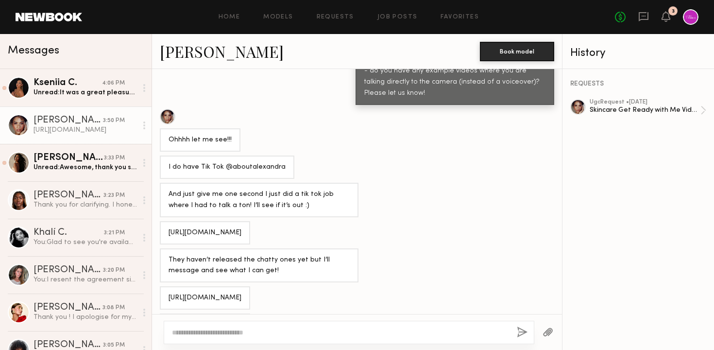
click at [291, 331] on textarea at bounding box center [340, 332] width 337 height 10
type textarea "**********"
click at [667, 16] on icon at bounding box center [666, 16] width 8 height 7
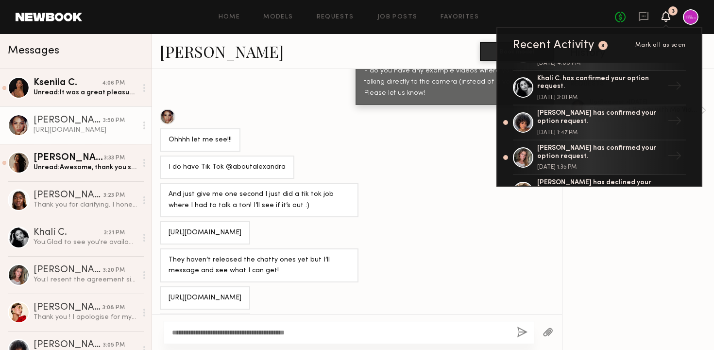
scroll to position [0, 0]
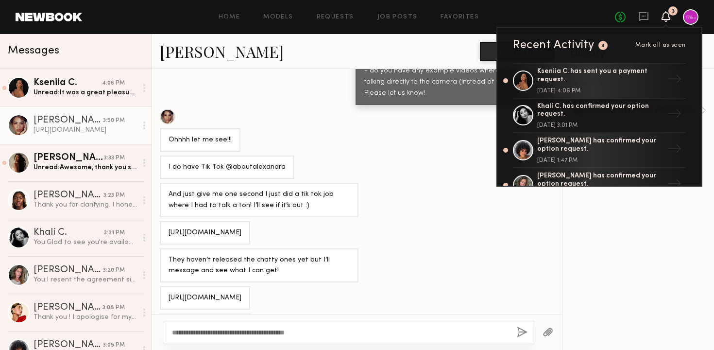
click at [668, 19] on icon at bounding box center [666, 16] width 8 height 7
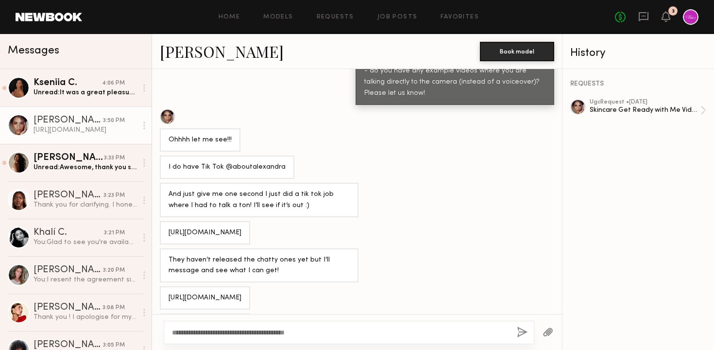
click at [372, 321] on div "**********" at bounding box center [349, 332] width 371 height 23
click at [373, 327] on textarea "**********" at bounding box center [340, 332] width 337 height 10
click at [359, 331] on textarea "**********" at bounding box center [340, 332] width 337 height 10
click at [520, 331] on button "button" at bounding box center [522, 332] width 11 height 12
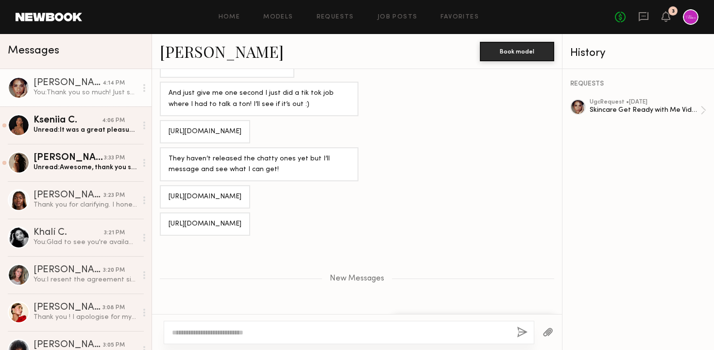
click at [481, 252] on div "New Messages" at bounding box center [357, 277] width 410 height 74
click at [689, 13] on div at bounding box center [691, 17] width 16 height 16
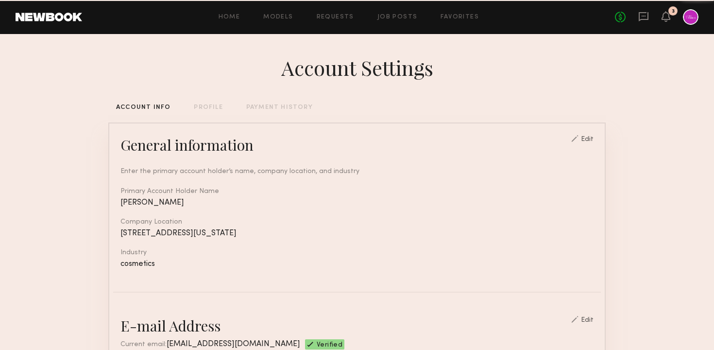
click at [689, 13] on div at bounding box center [691, 17] width 16 height 16
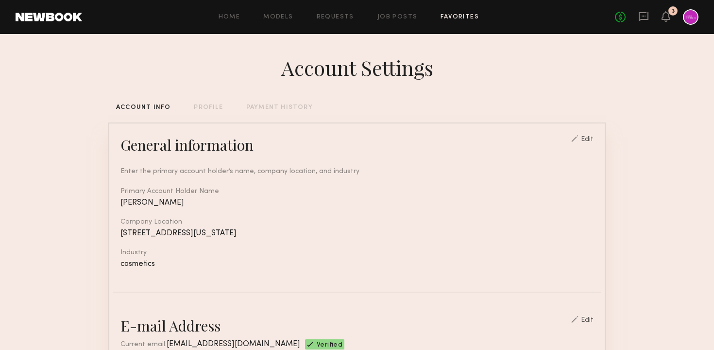
click at [453, 15] on link "Favorites" at bounding box center [460, 17] width 38 height 6
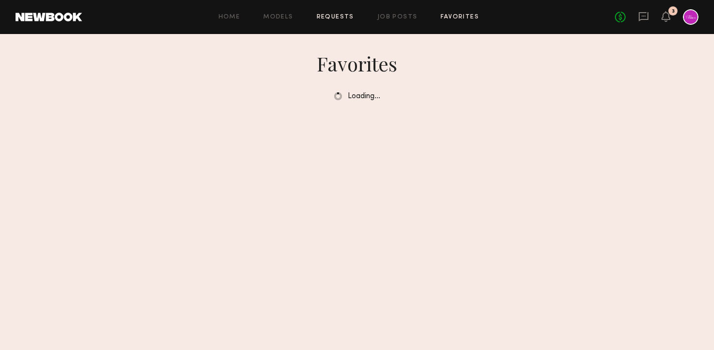
click at [330, 17] on link "Requests" at bounding box center [335, 17] width 37 height 6
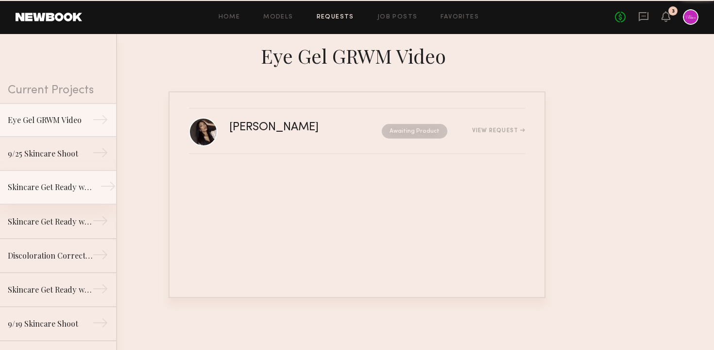
click at [63, 192] on div "Skincare Get Ready with Me Video (Body Treatment)" at bounding box center [50, 187] width 85 height 12
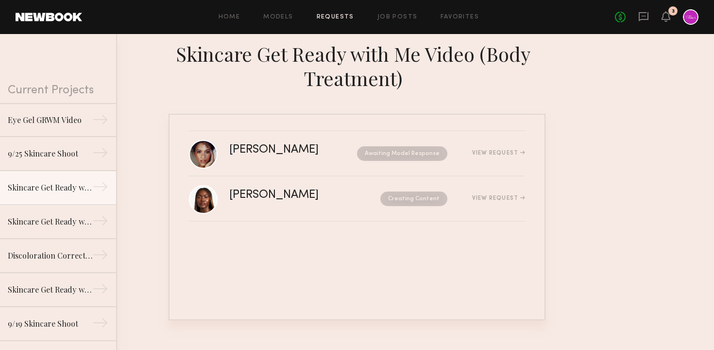
click at [687, 18] on div at bounding box center [691, 17] width 16 height 16
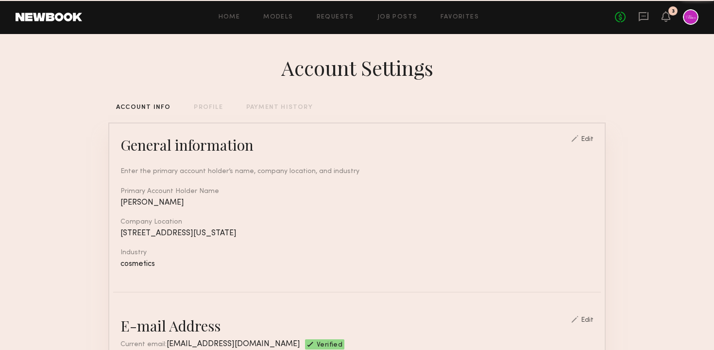
click at [687, 18] on div at bounding box center [691, 17] width 16 height 16
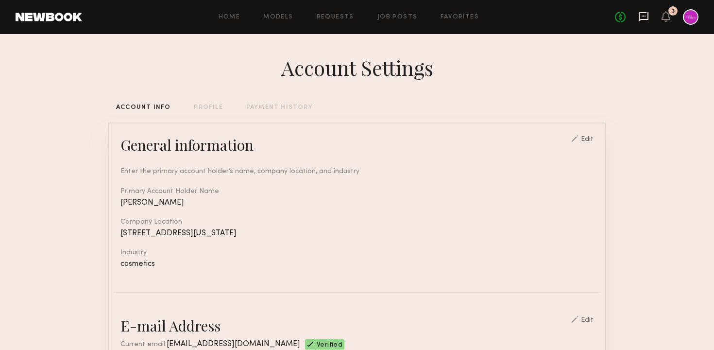
click at [646, 17] on icon at bounding box center [643, 16] width 11 height 11
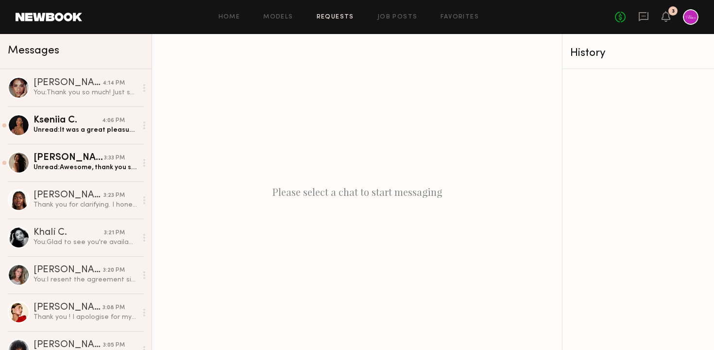
click at [344, 16] on link "Requests" at bounding box center [335, 17] width 37 height 6
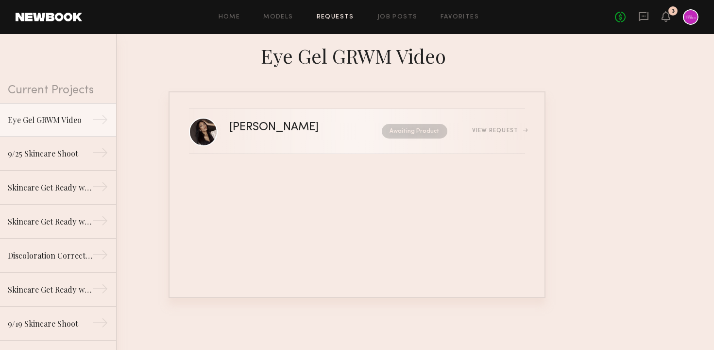
click at [353, 141] on link "Mallory C. Awaiting Product View Request" at bounding box center [357, 131] width 336 height 45
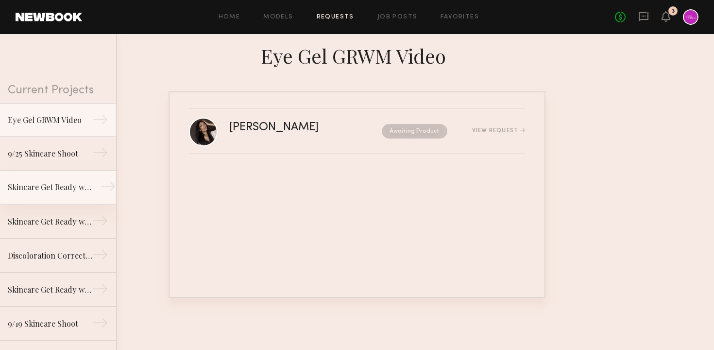
click at [53, 197] on link "Skincare Get Ready with Me Video (Body Treatment) →" at bounding box center [58, 188] width 116 height 34
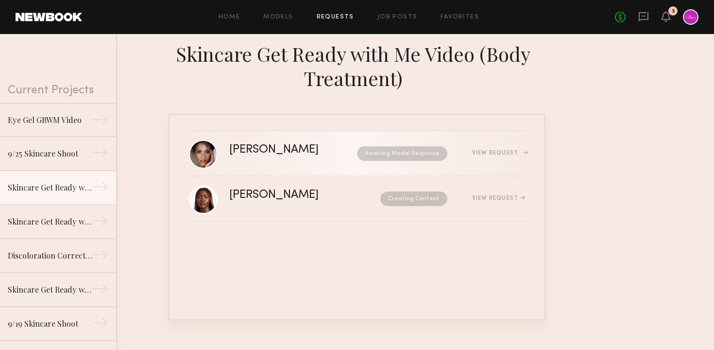
click at [286, 151] on div "[PERSON_NAME]" at bounding box center [283, 149] width 109 height 11
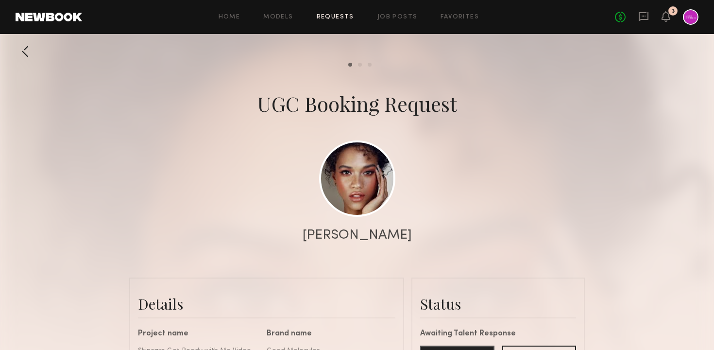
click at [687, 21] on div at bounding box center [691, 17] width 16 height 16
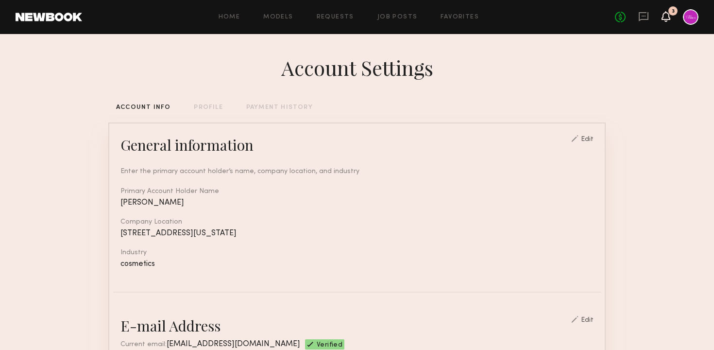
click at [666, 17] on icon at bounding box center [666, 16] width 8 height 7
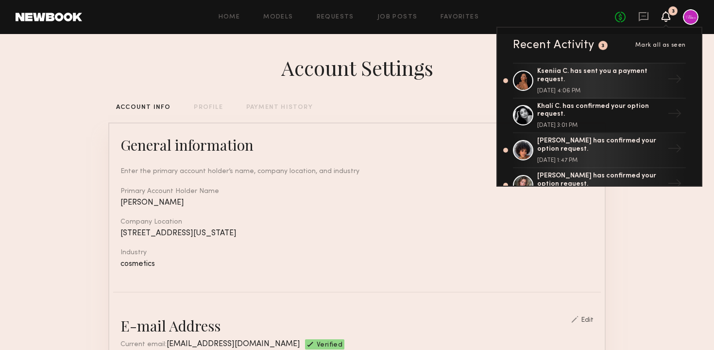
click at [666, 17] on icon at bounding box center [666, 16] width 8 height 7
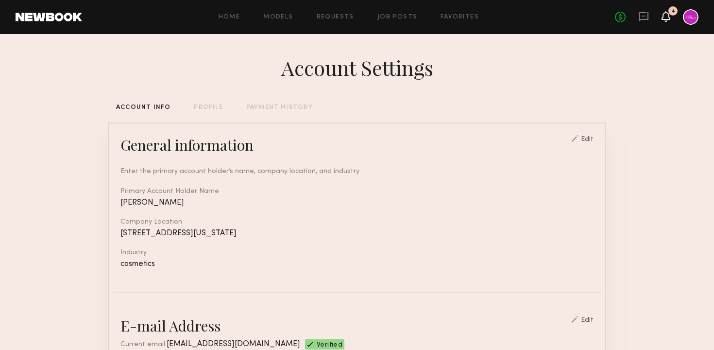
click at [666, 17] on icon at bounding box center [666, 16] width 8 height 7
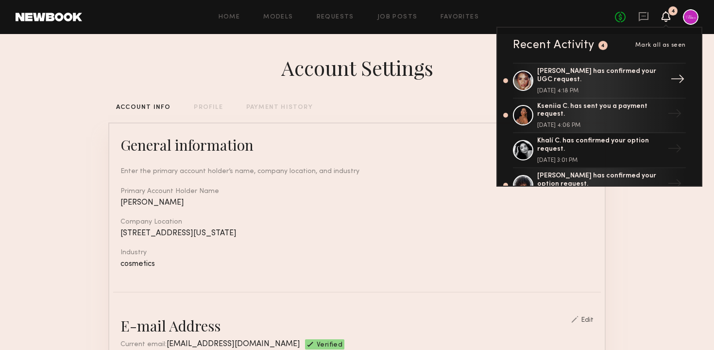
click at [610, 83] on div "Alexandra W. has confirmed your UGC request." at bounding box center [600, 76] width 126 height 17
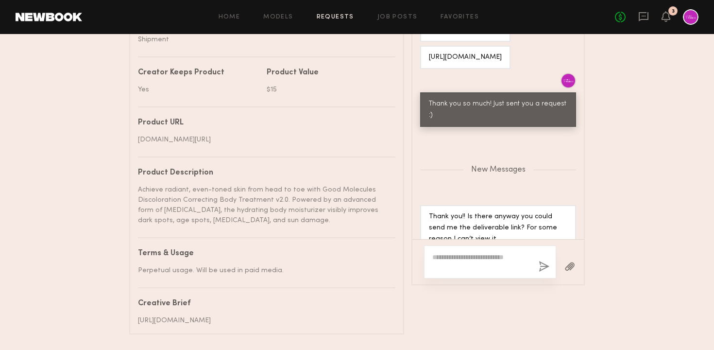
scroll to position [545, 0]
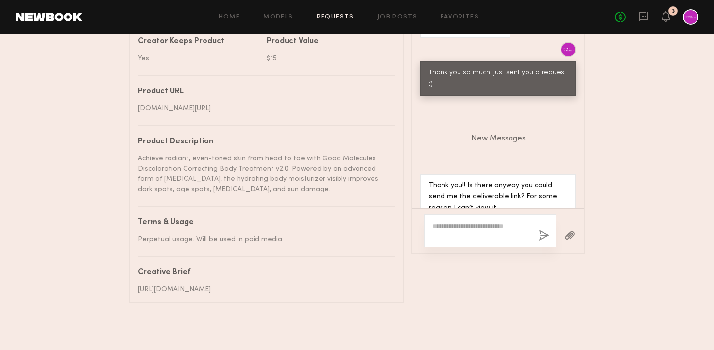
scroll to position [593, 0]
drag, startPoint x: 268, startPoint y: 290, endPoint x: 141, endPoint y: 279, distance: 127.2
click at [141, 284] on div "[URL][DOMAIN_NAME]" at bounding box center [263, 289] width 250 height 10
copy div "[URL][DOMAIN_NAME]"
click at [470, 221] on textarea at bounding box center [481, 230] width 99 height 19
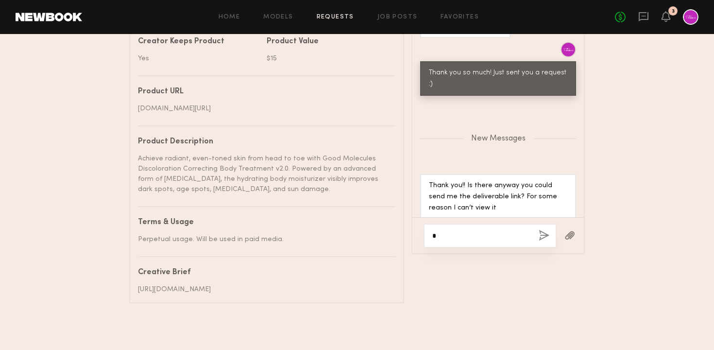
scroll to position [791, 0]
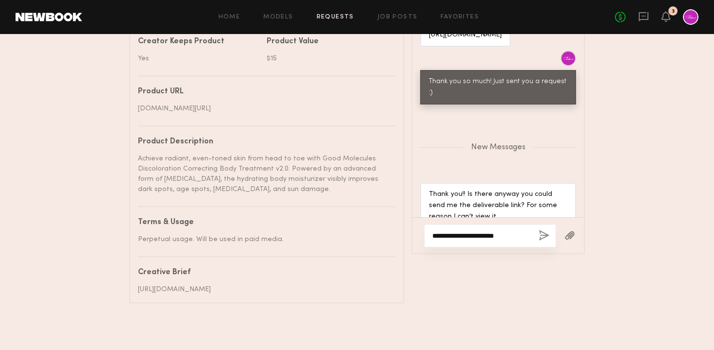
click at [438, 231] on textarea "**********" at bounding box center [481, 236] width 99 height 10
click at [513, 231] on div "**********" at bounding box center [490, 235] width 132 height 23
click at [537, 224] on div "**********" at bounding box center [490, 235] width 132 height 23
click at [518, 231] on textarea "**********" at bounding box center [481, 236] width 99 height 10
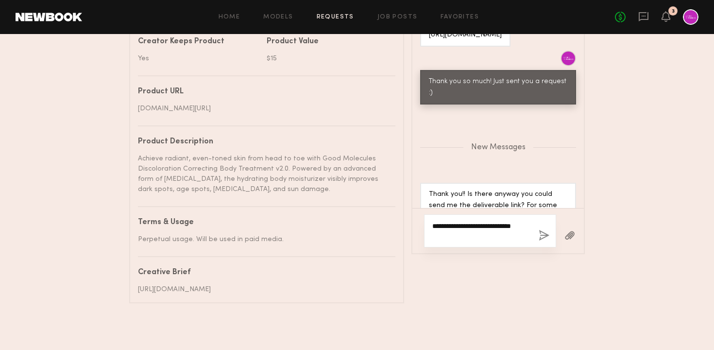
scroll to position [800, 0]
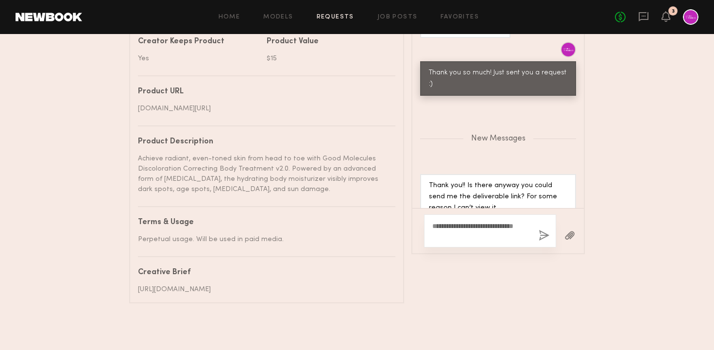
click at [572, 230] on button "button" at bounding box center [570, 236] width 11 height 12
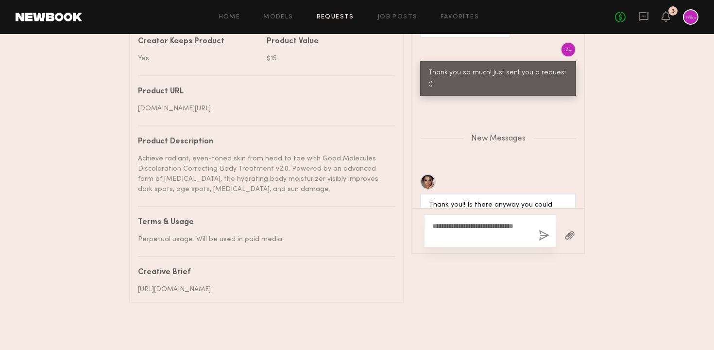
scroll to position [848, 0]
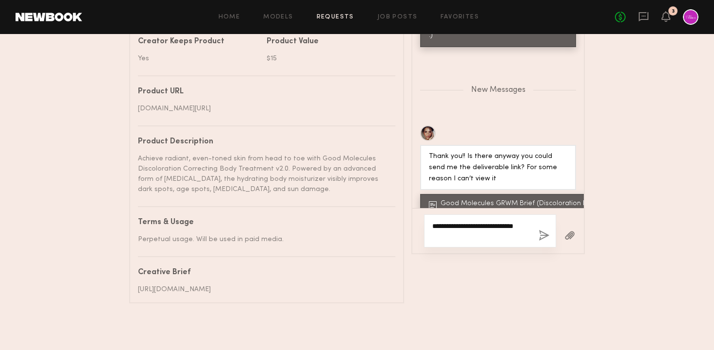
click at [479, 225] on textarea "**********" at bounding box center [481, 230] width 99 height 19
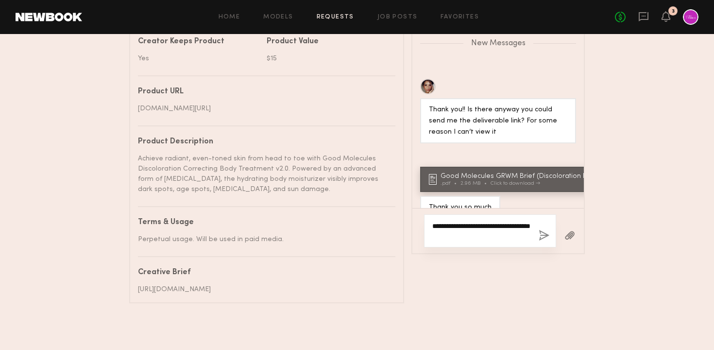
type textarea "**********"
drag, startPoint x: 486, startPoint y: 225, endPoint x: 408, endPoint y: 204, distance: 81.4
click at [408, 204] on div "Details Project name Skincare Get Ready with Me Video (Body Treatment) Brand na…" at bounding box center [357, 4] width 456 height 599
type textarea "*"
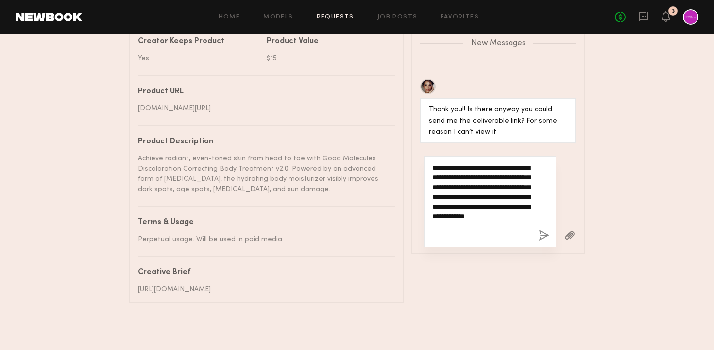
type textarea "**********"
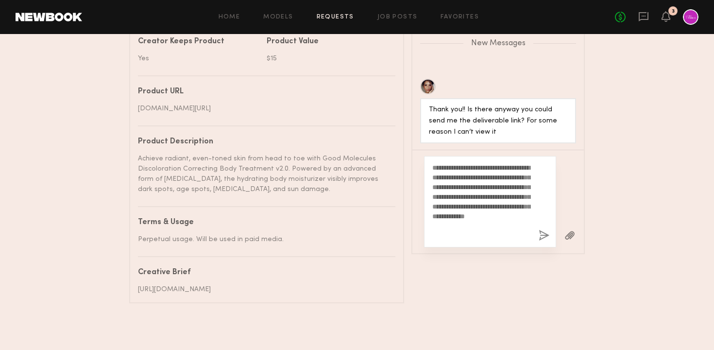
click at [542, 230] on button "button" at bounding box center [544, 236] width 11 height 12
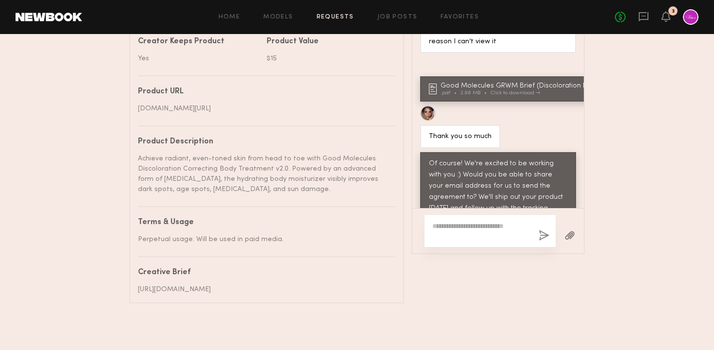
scroll to position [976, 0]
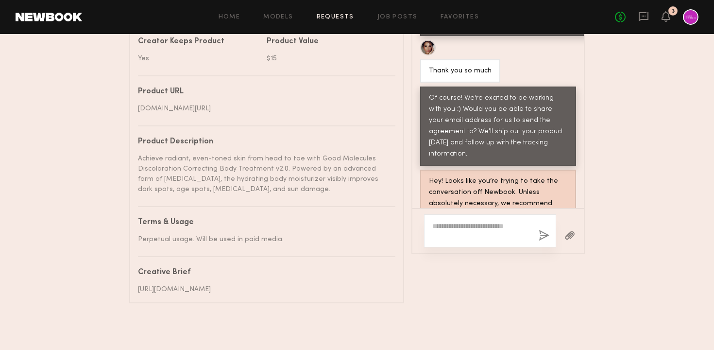
scroll to position [1058, 0]
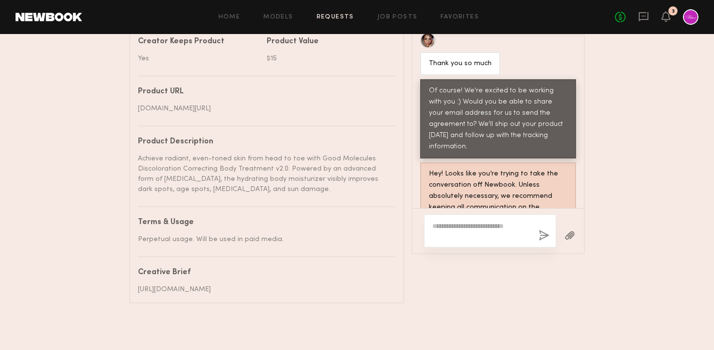
click at [324, 192] on div "Project name Skincare Get Ready with Me Video (Body Treatment) Brand name Good …" at bounding box center [267, 25] width 258 height 537
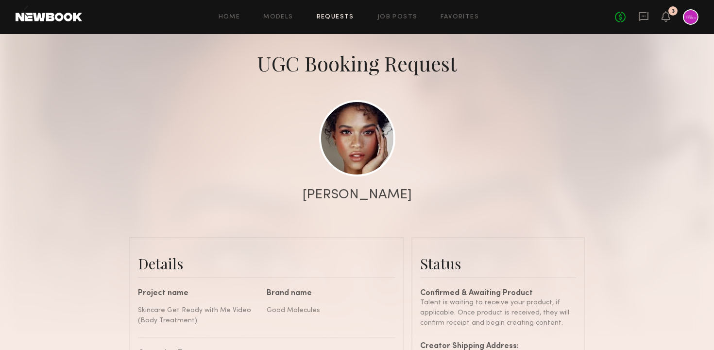
scroll to position [40, 0]
click at [240, 189] on div "[PERSON_NAME]" at bounding box center [357, 196] width 714 height 14
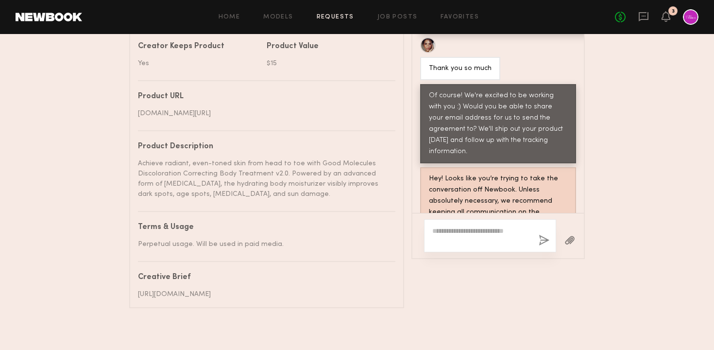
scroll to position [593, 0]
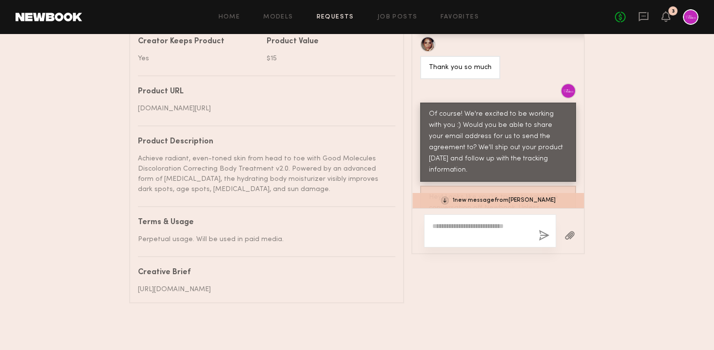
scroll to position [496, 0]
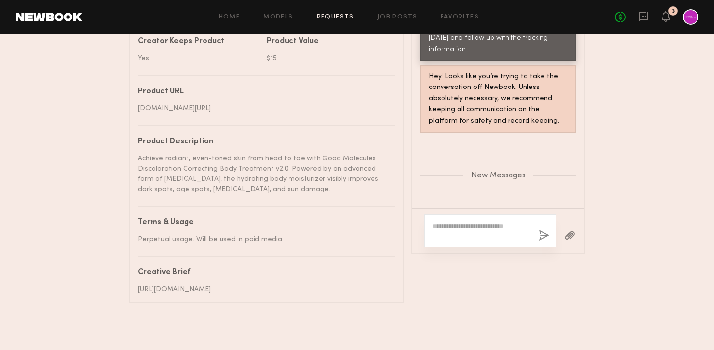
drag, startPoint x: 536, startPoint y: 186, endPoint x: 428, endPoint y: 186, distance: 108.3
click at [428, 211] on div "[EMAIL_ADDRESS][DOMAIN_NAME]" at bounding box center [487, 222] width 134 height 23
copy div "[EMAIL_ADDRESS][DOMAIN_NAME]"
click at [545, 147] on div "New Messages" at bounding box center [498, 174] width 172 height 74
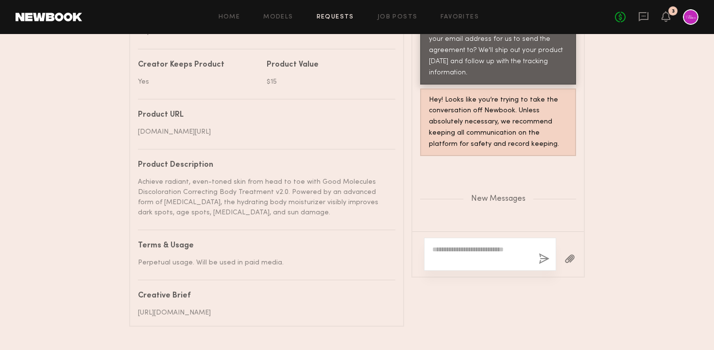
drag, startPoint x: 538, startPoint y: 223, endPoint x: 428, endPoint y: 222, distance: 110.3
click at [428, 234] on div "[EMAIL_ADDRESS][DOMAIN_NAME]" at bounding box center [487, 245] width 134 height 23
copy div "[EMAIL_ADDRESS][DOMAIN_NAME]"
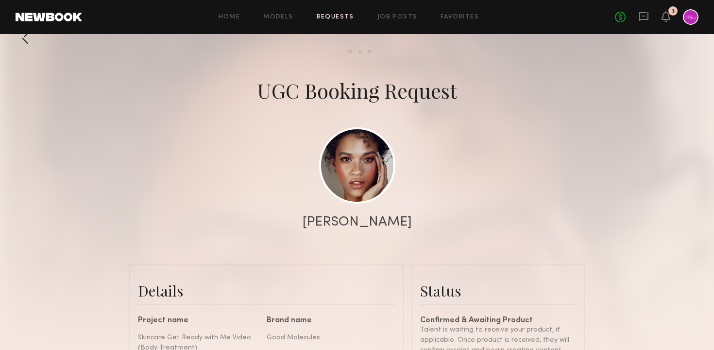
scroll to position [0, 0]
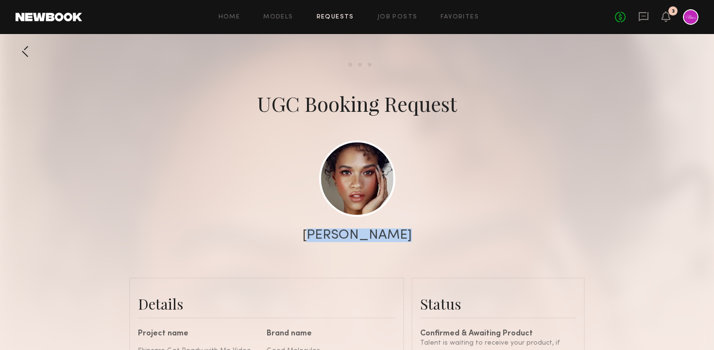
drag, startPoint x: 407, startPoint y: 233, endPoint x: 299, endPoint y: 232, distance: 107.4
click at [299, 232] on div "[PERSON_NAME]" at bounding box center [357, 235] width 714 height 14
copy div "[PERSON_NAME]"
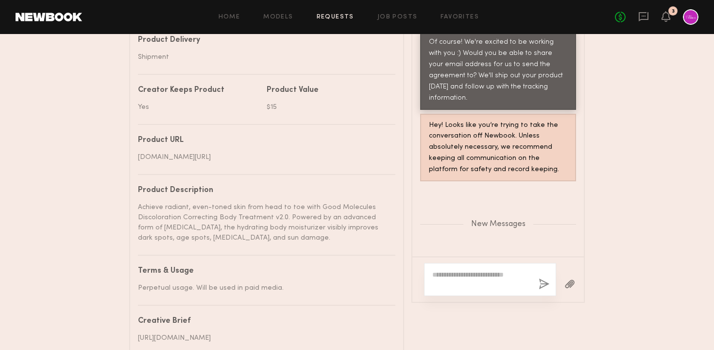
scroll to position [558, 0]
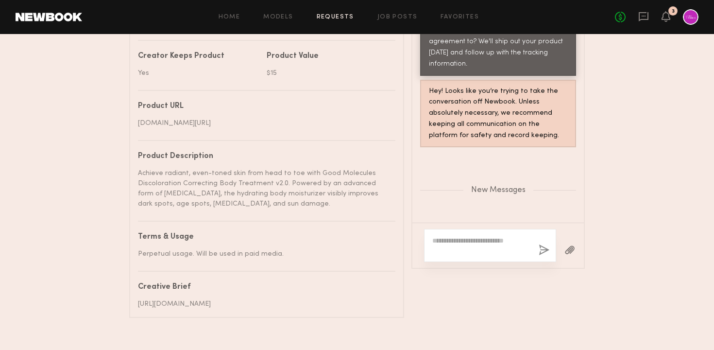
click at [463, 255] on textarea at bounding box center [481, 245] width 99 height 19
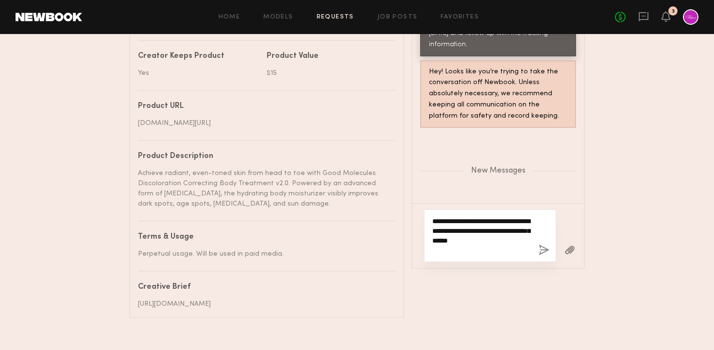
scroll to position [593, 0]
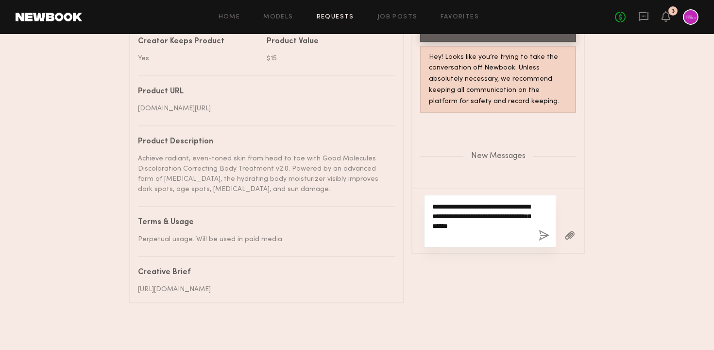
click at [474, 206] on textarea "**********" at bounding box center [481, 221] width 99 height 39
click at [482, 222] on textarea "**********" at bounding box center [481, 221] width 99 height 39
drag, startPoint x: 487, startPoint y: 216, endPoint x: 475, endPoint y: 202, distance: 18.2
click at [475, 202] on textarea "**********" at bounding box center [481, 221] width 99 height 39
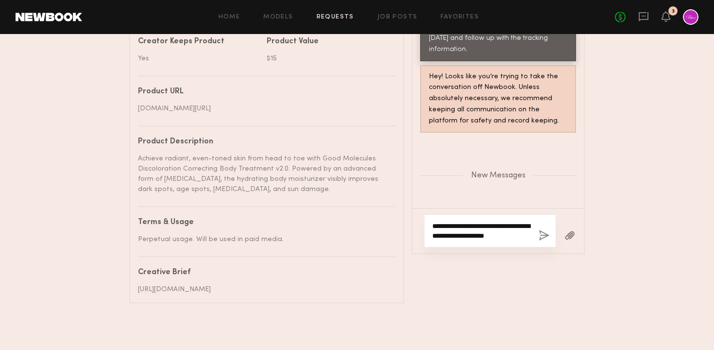
scroll to position [506, 0]
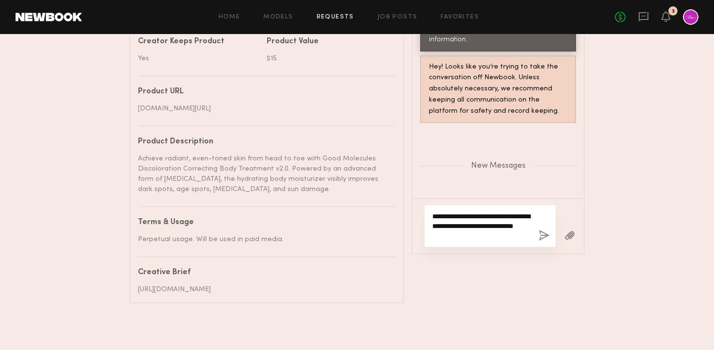
click at [494, 222] on textarea "**********" at bounding box center [481, 225] width 99 height 29
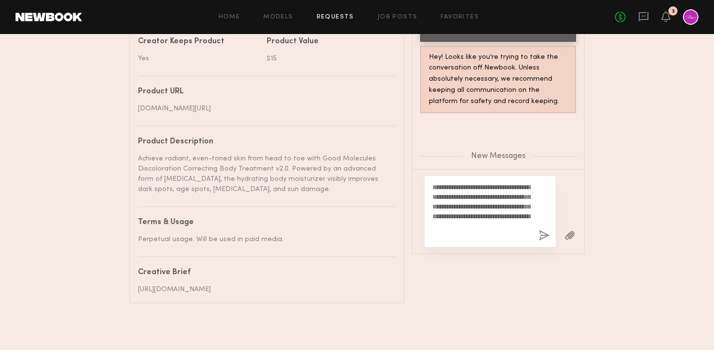
click at [490, 245] on div "Messages Loading And just give me one second I just did a tik tok job where I h…" at bounding box center [498, 109] width 173 height 390
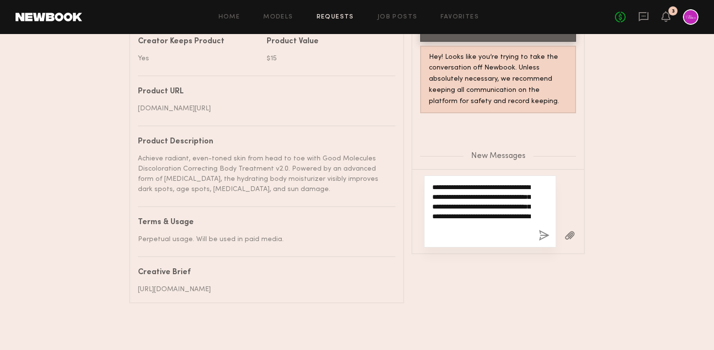
click at [480, 217] on textarea "**********" at bounding box center [481, 211] width 99 height 58
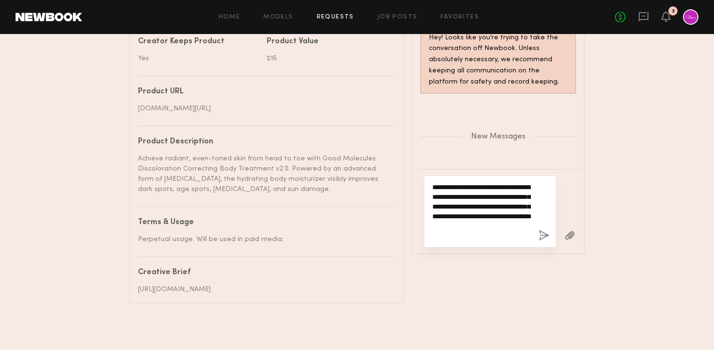
click at [504, 224] on textarea "**********" at bounding box center [481, 211] width 99 height 58
drag, startPoint x: 504, startPoint y: 206, endPoint x: 482, endPoint y: 206, distance: 21.9
click at [482, 206] on textarea "**********" at bounding box center [481, 211] width 99 height 58
type textarea "**********"
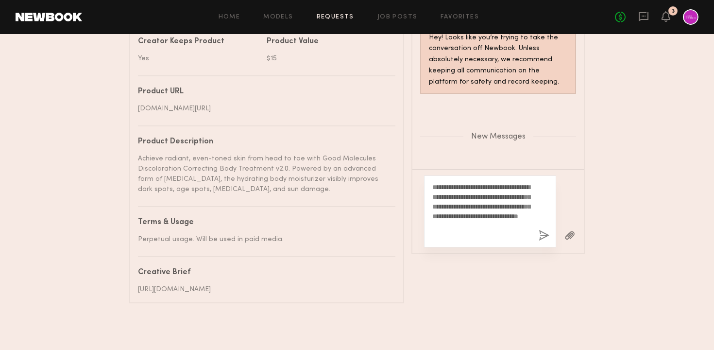
click at [542, 230] on button "button" at bounding box center [544, 236] width 11 height 12
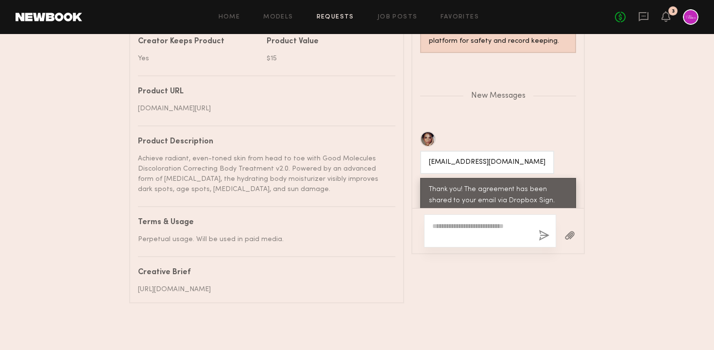
scroll to position [648, 0]
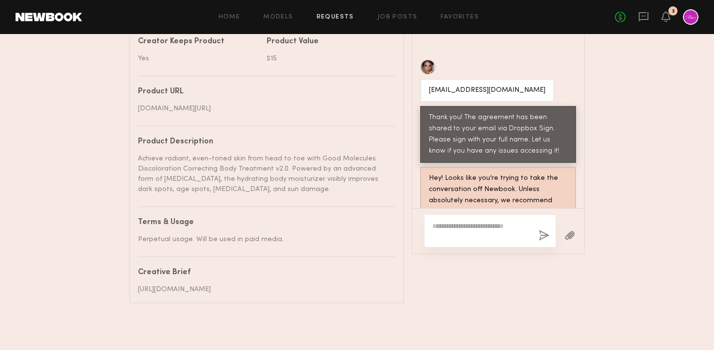
click at [330, 146] on nb-paragraph "Achieve radiant, even-toned skin from head to toe with Good Molecules Discolora…" at bounding box center [263, 170] width 250 height 49
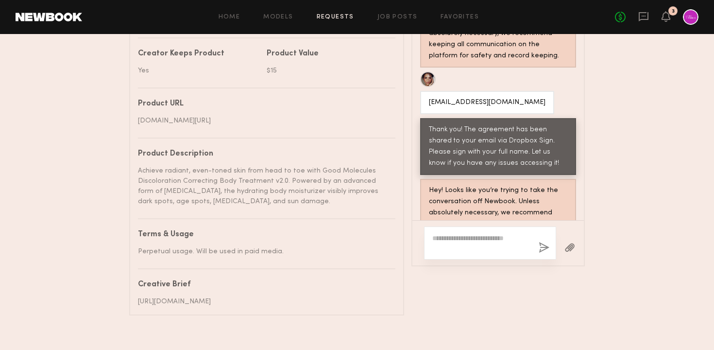
scroll to position [593, 0]
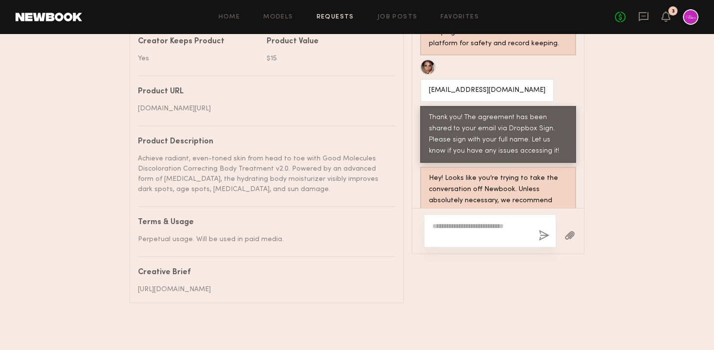
click at [381, 234] on div "Perpetual usage. Will be used in paid media." at bounding box center [263, 239] width 250 height 10
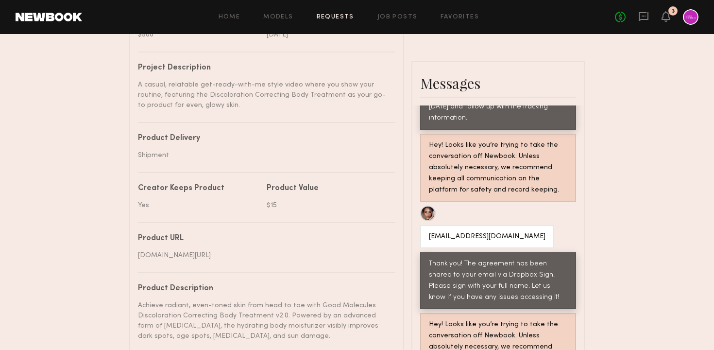
scroll to position [593, 0]
